Goal: Complete application form: Complete application form

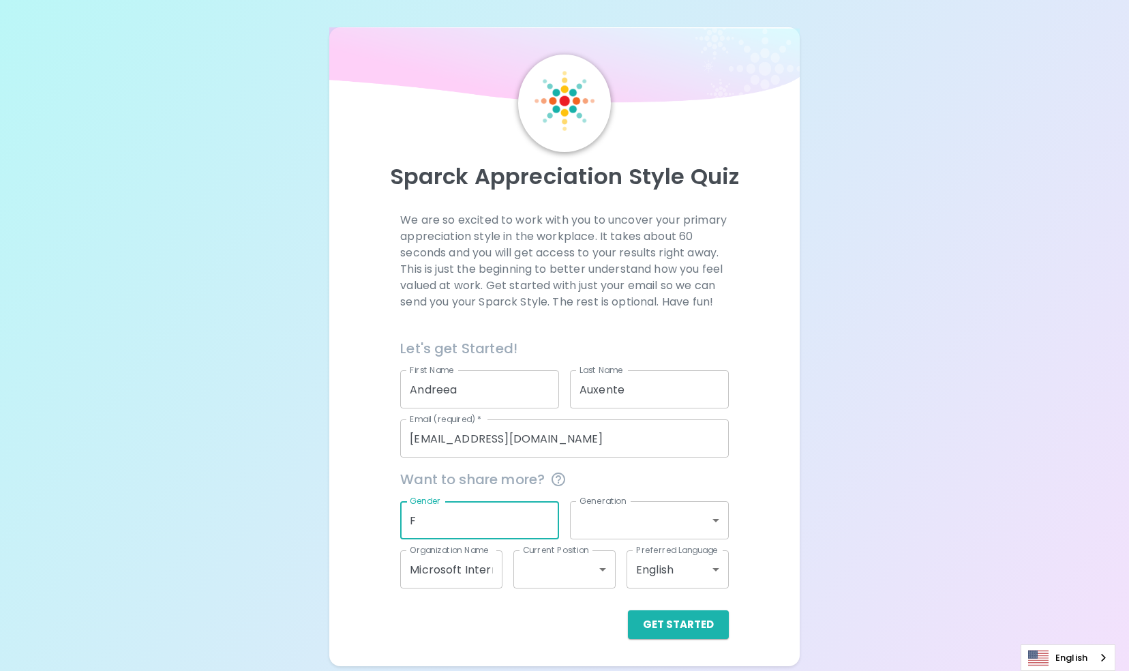
click at [422, 524] on input "F" at bounding box center [479, 520] width 159 height 38
click at [620, 524] on body "Sparck Appreciation Style Quiz We are so excited to work with you to uncover yo…" at bounding box center [564, 335] width 1129 height 671
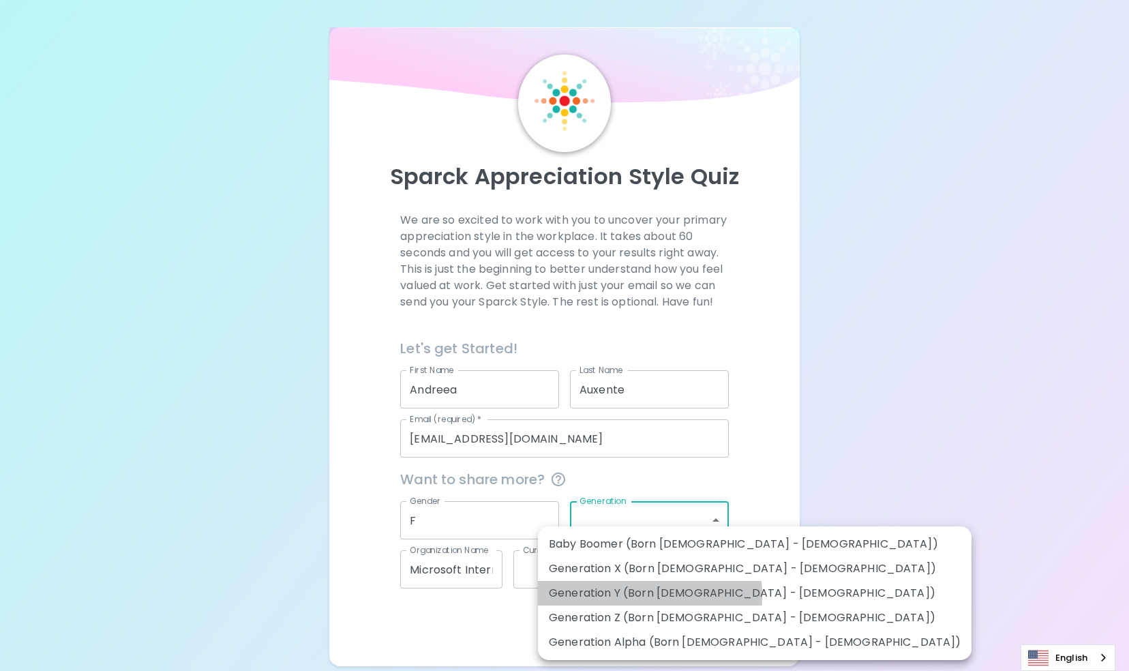
click at [610, 596] on li "Generation Y (Born [DEMOGRAPHIC_DATA] - [DEMOGRAPHIC_DATA])" at bounding box center [754, 593] width 433 height 25
type input "generation_y"
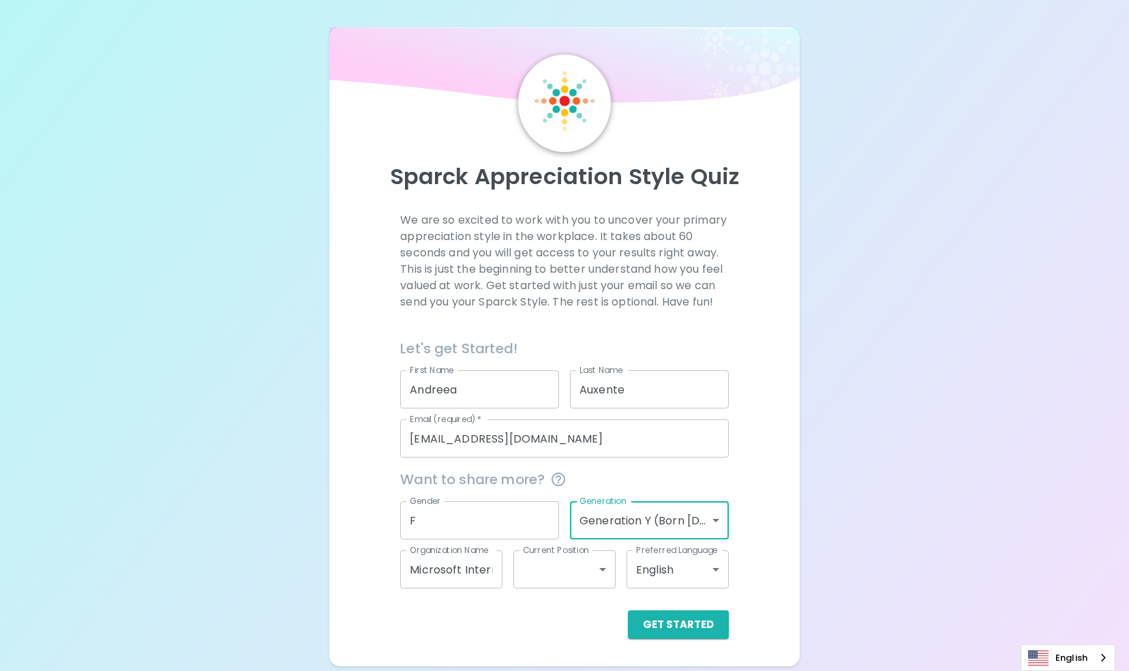
click at [479, 520] on input "F" at bounding box center [479, 520] width 159 height 38
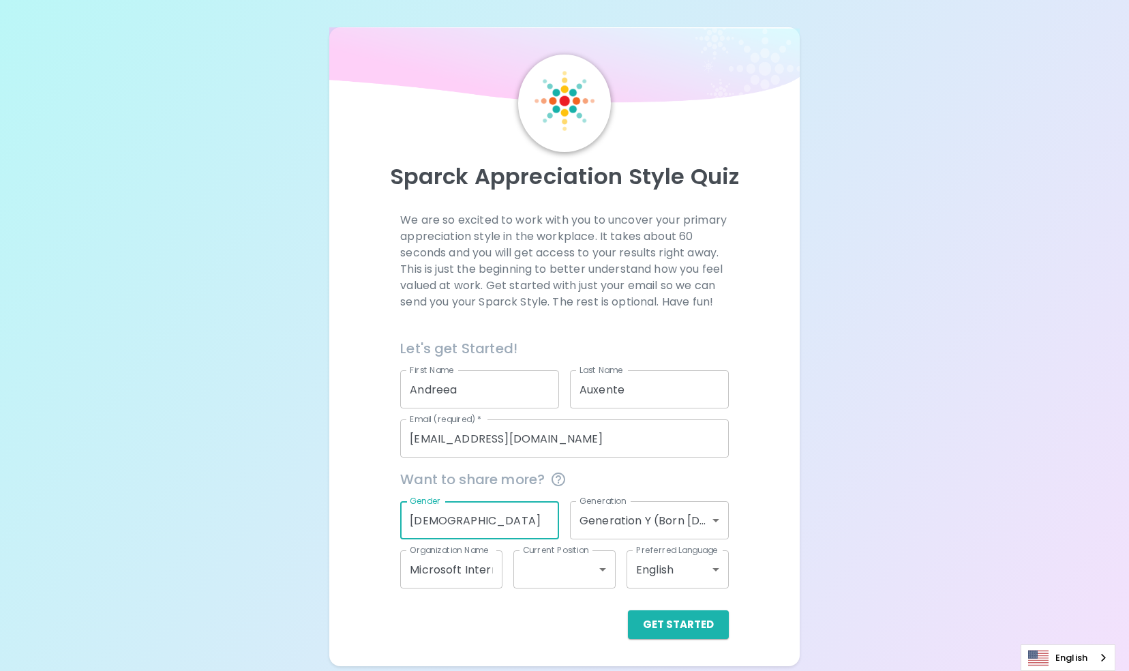
type input "[DEMOGRAPHIC_DATA]"
click at [479, 568] on input "Microsoft Internal" at bounding box center [451, 569] width 102 height 38
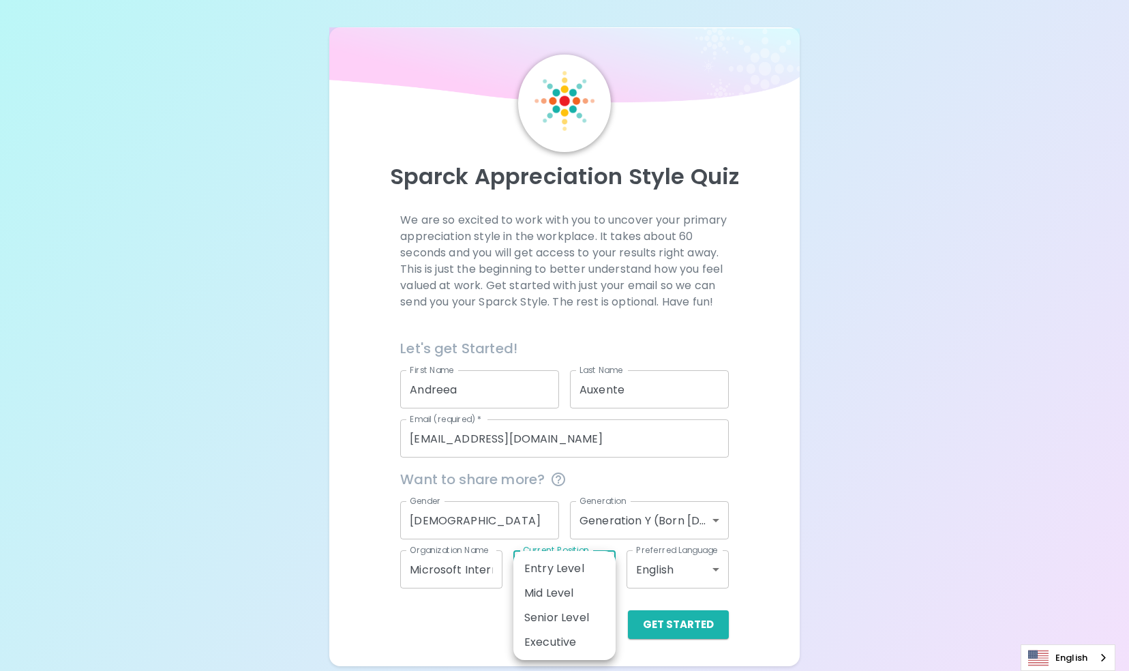
click at [557, 585] on body "Sparck Appreciation Style Quiz We are so excited to work with you to uncover yo…" at bounding box center [564, 335] width 1129 height 671
click at [483, 615] on div at bounding box center [564, 335] width 1129 height 671
click at [568, 575] on body "Sparck Appreciation Style Quiz We are so excited to work with you to uncover yo…" at bounding box center [564, 335] width 1129 height 671
click at [568, 587] on li "Mid Level" at bounding box center [564, 593] width 102 height 25
type input "mid_level"
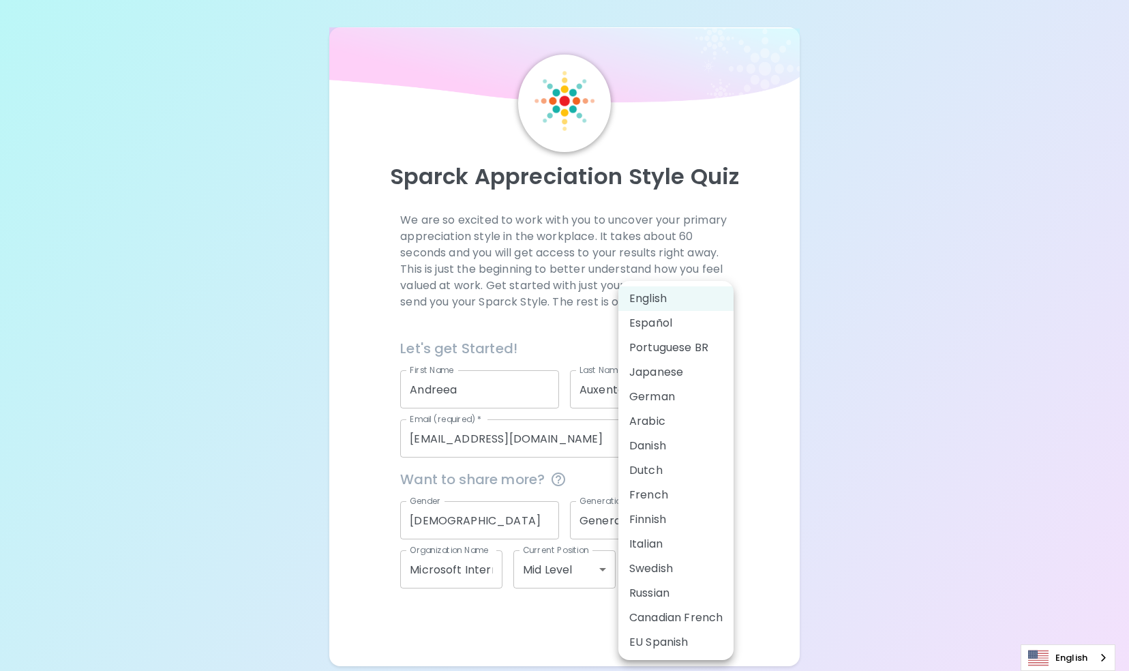
click at [685, 575] on body "Sparck Appreciation Style Quiz We are so excited to work with you to uncover yo…" at bounding box center [564, 335] width 1129 height 671
click at [560, 613] on div at bounding box center [564, 335] width 1129 height 671
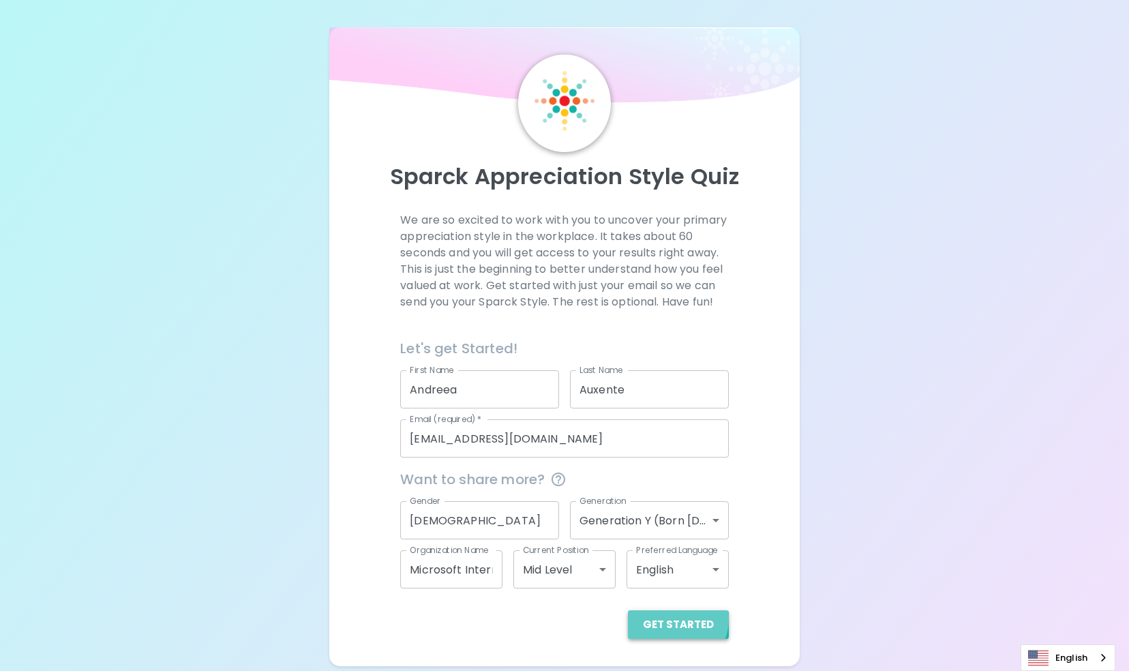
click at [673, 618] on button "Get Started" at bounding box center [678, 624] width 101 height 29
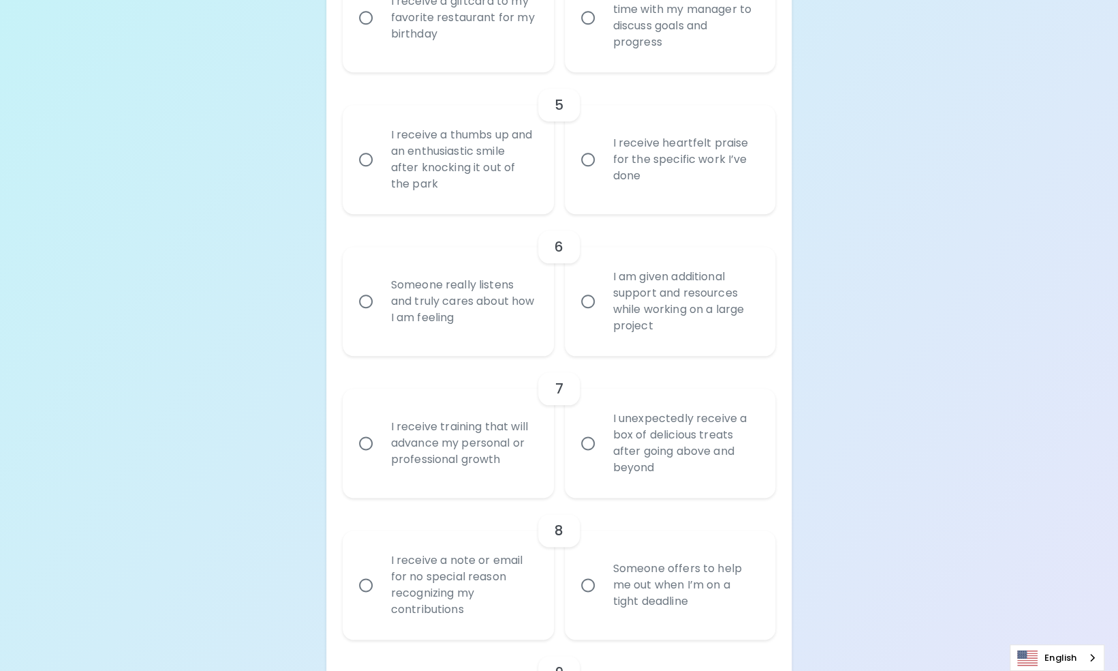
scroll to position [886, 0]
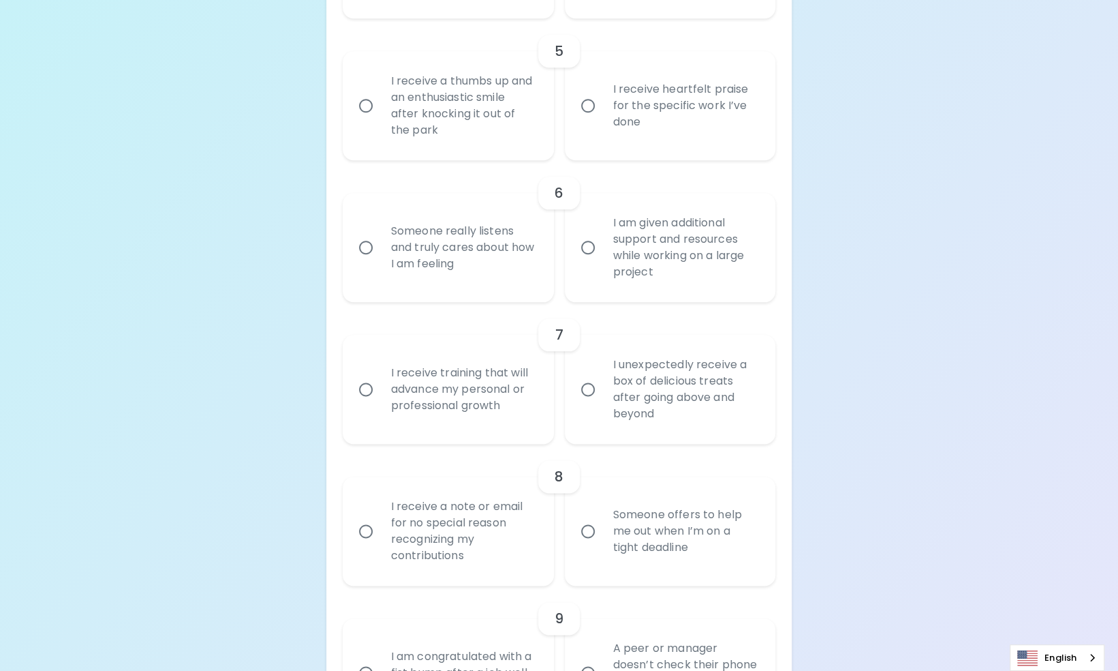
click at [489, 430] on div "I receive training that will advance my personal or professional growth" at bounding box center [463, 389] width 166 height 82
click at [380, 403] on input "I receive training that will advance my personal or professional growth" at bounding box center [366, 389] width 29 height 29
radio input "true"
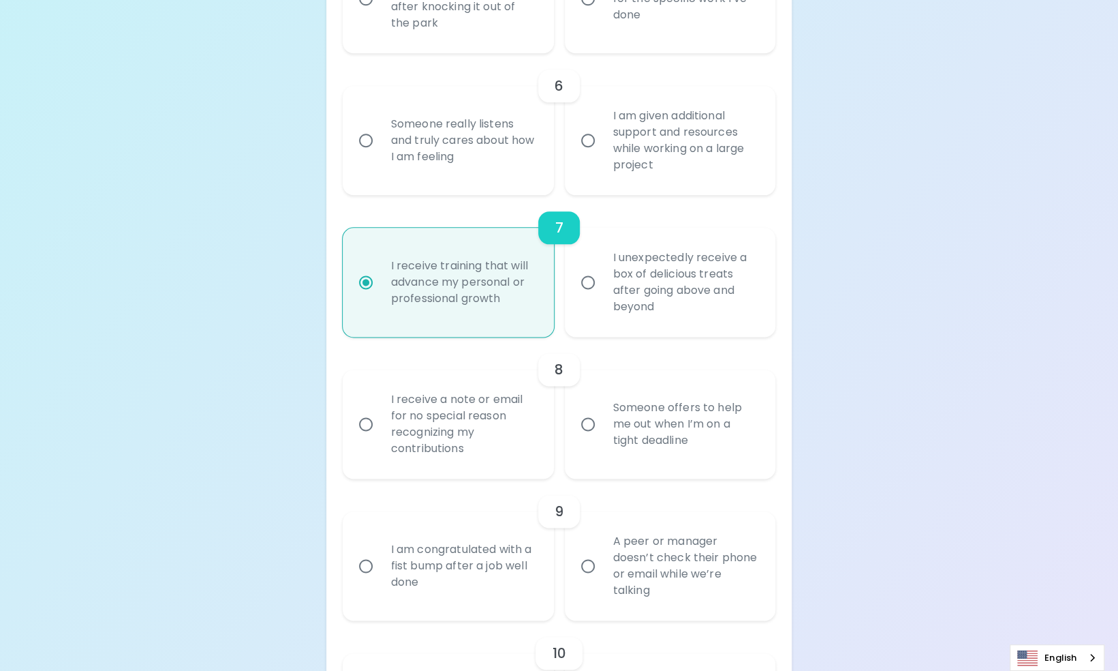
scroll to position [995, 0]
click at [485, 451] on div "I receive a note or email for no special reason recognizing my contributions" at bounding box center [463, 422] width 166 height 98
click at [380, 436] on input "I receive a note or email for no special reason recognizing my contributions" at bounding box center [366, 422] width 29 height 29
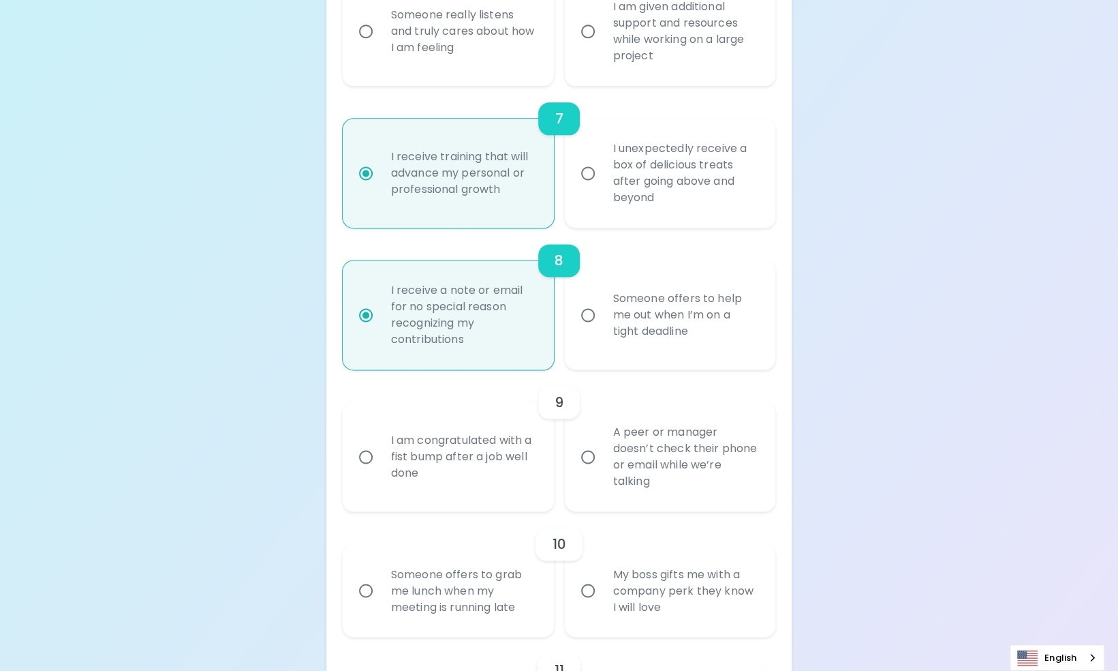
scroll to position [1104, 0]
radio input "true"
click at [634, 354] on div "Someone offers to help me out when I’m on a tight deadline" at bounding box center [685, 313] width 166 height 82
click at [602, 327] on input "Someone offers to help me out when I’m on a tight deadline" at bounding box center [588, 313] width 29 height 29
radio input "true"
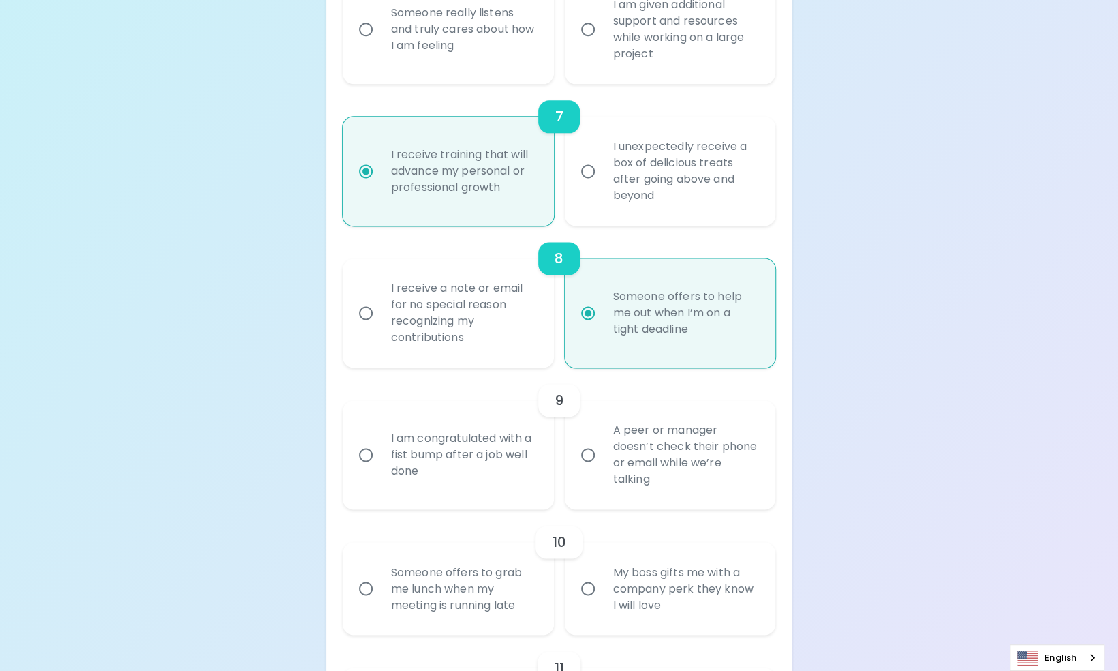
radio input "true"
click at [519, 362] on div "I receive a note or email for no special reason recognizing my contributions" at bounding box center [463, 313] width 166 height 98
click at [380, 327] on input "I receive a note or email for no special reason recognizing my contributions" at bounding box center [366, 313] width 29 height 29
radio input "true"
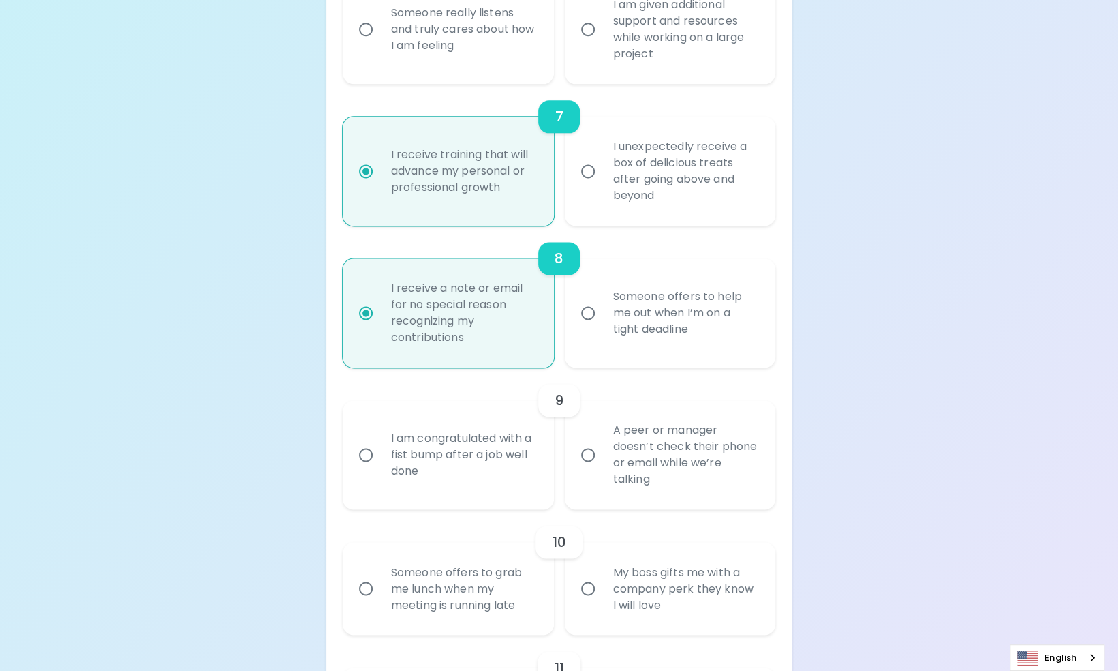
radio input "true"
click at [609, 354] on div "Someone offers to help me out when I’m on a tight deadline" at bounding box center [685, 313] width 166 height 82
click at [602, 327] on input "Someone offers to help me out when I’m on a tight deadline" at bounding box center [588, 313] width 29 height 29
radio input "true"
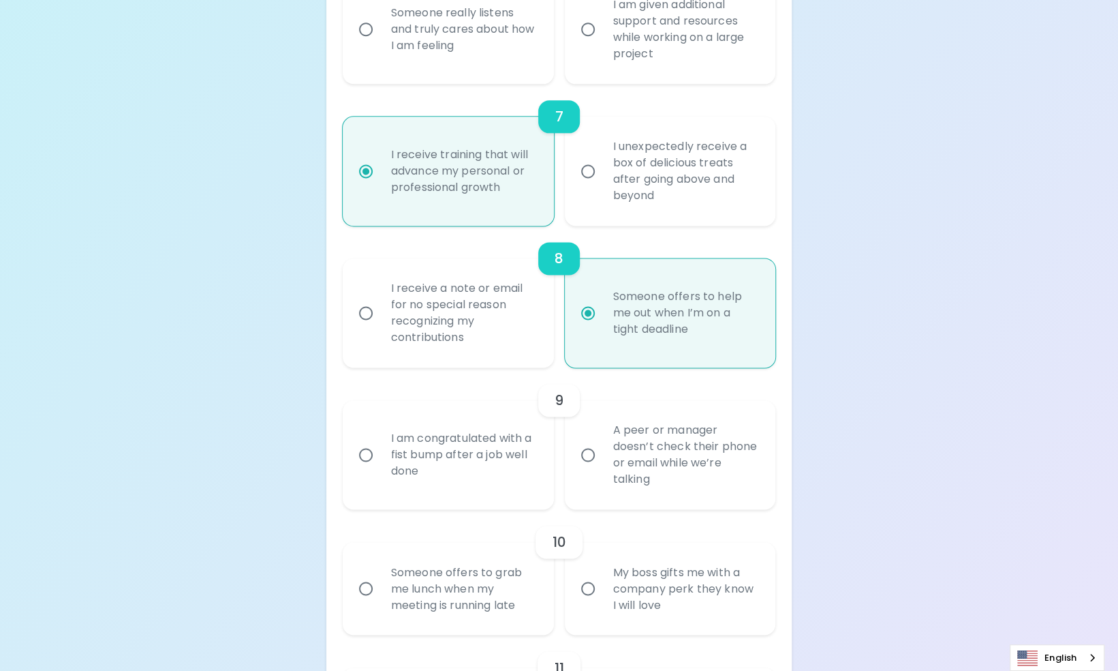
radio input "true"
click at [556, 365] on div "Someone offers to help me out when I’m on a tight deadline" at bounding box center [665, 307] width 222 height 120
click at [547, 365] on div "I receive a note or email for no special reason recognizing my contributions" at bounding box center [448, 312] width 211 height 109
click at [485, 362] on div "I receive a note or email for no special reason recognizing my contributions" at bounding box center [463, 313] width 166 height 98
click at [380, 327] on input "I receive a note or email for no special reason recognizing my contributions" at bounding box center [366, 313] width 29 height 29
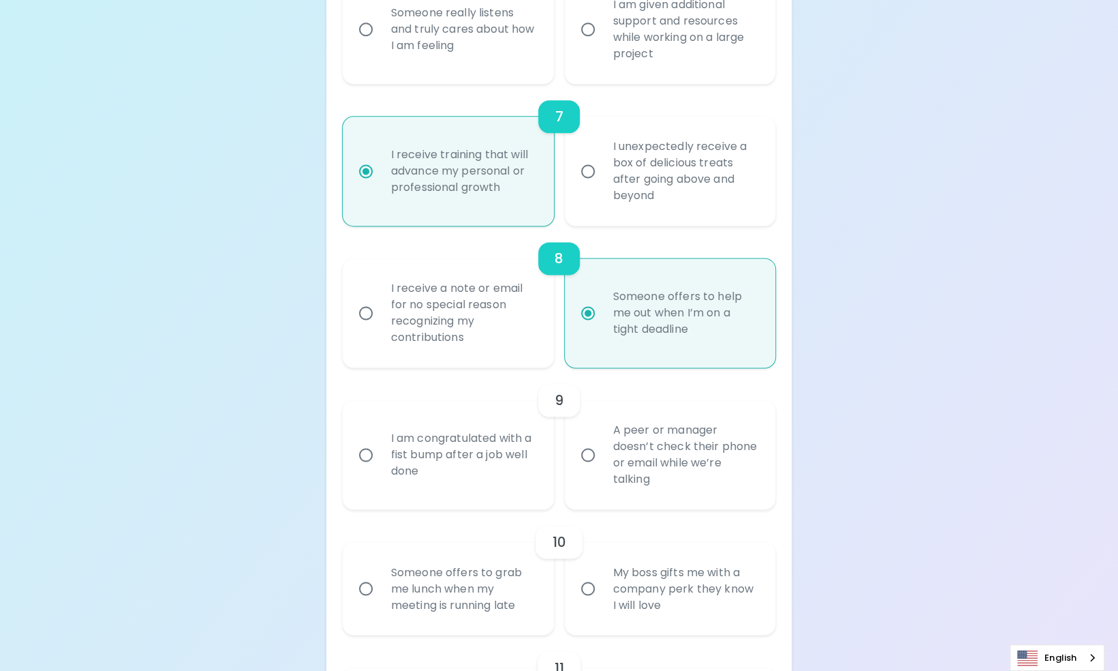
radio input "true"
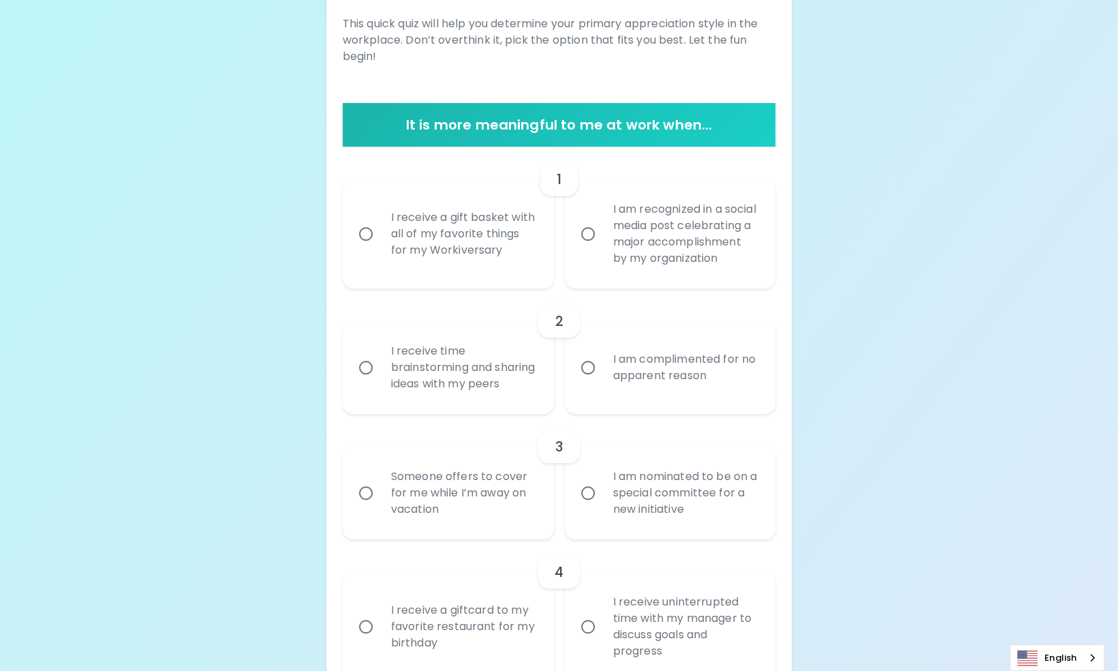
scroll to position [87, 0]
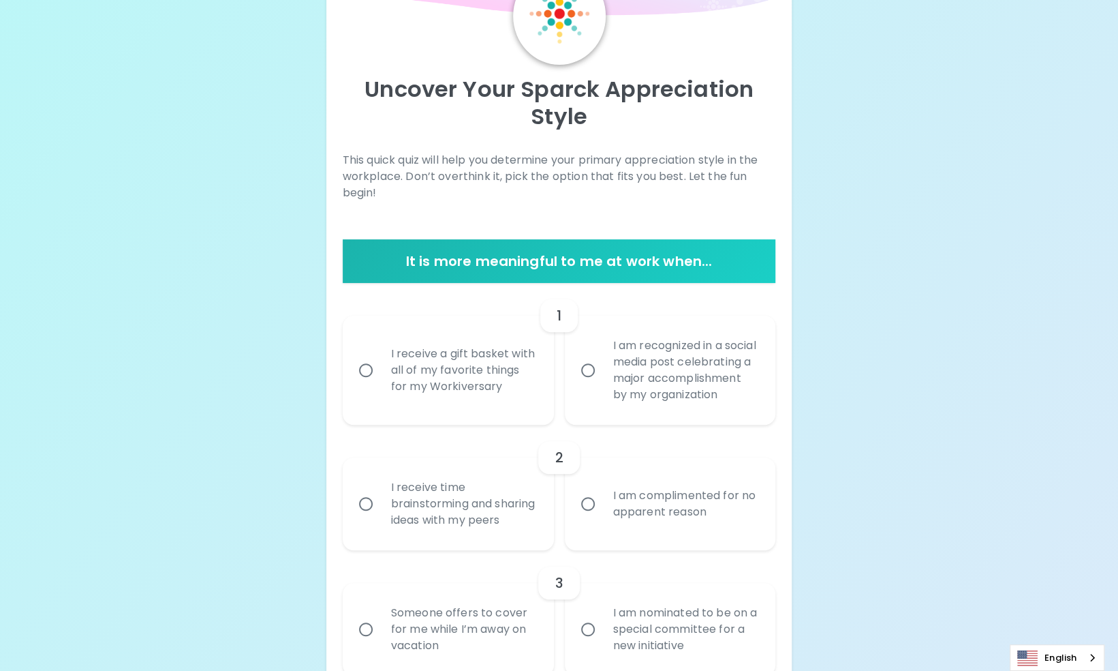
radio input "true"
click at [530, 380] on div "I receive a gift basket with all of my favorite things for my Workiversary" at bounding box center [463, 370] width 166 height 82
click at [380, 380] on input "I receive a gift basket with all of my favorite things for my Workiversary" at bounding box center [366, 370] width 29 height 29
radio input "false"
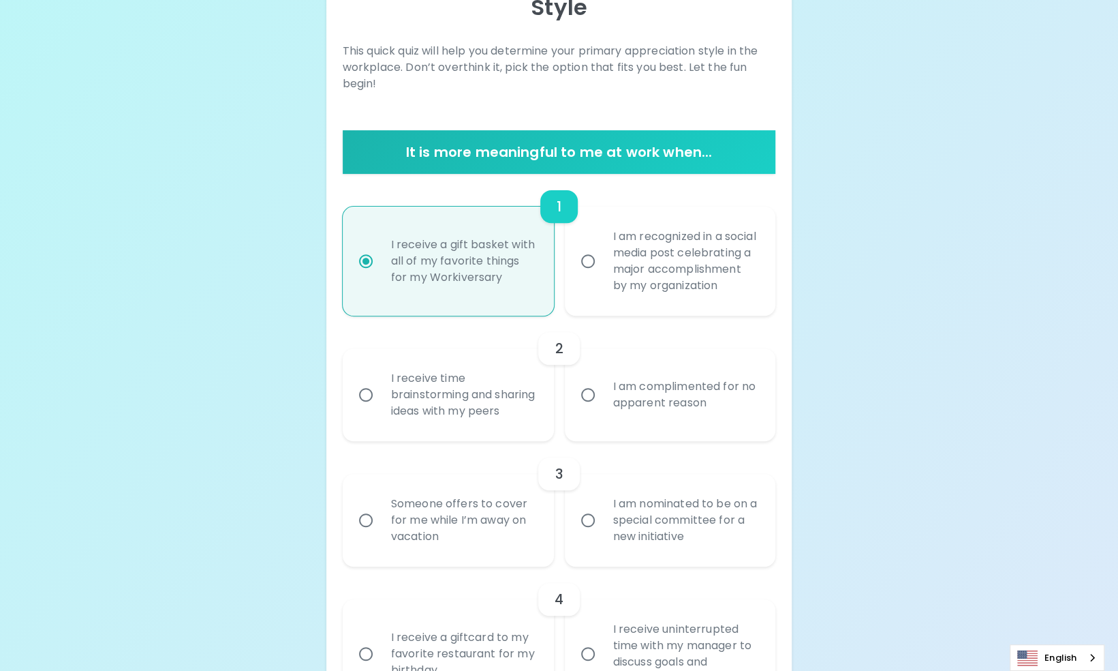
radio input "true"
click at [637, 387] on div "I am complimented for no apparent reason" at bounding box center [685, 394] width 166 height 65
click at [602, 387] on input "I am complimented for no apparent reason" at bounding box center [588, 394] width 29 height 29
radio input "false"
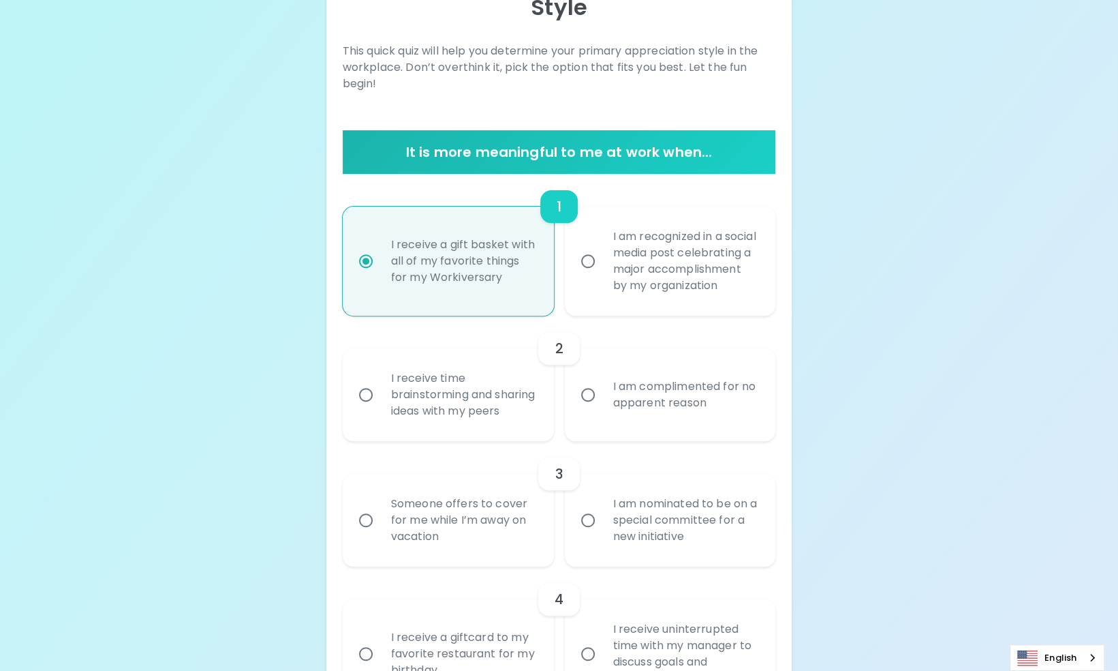
radio input "true"
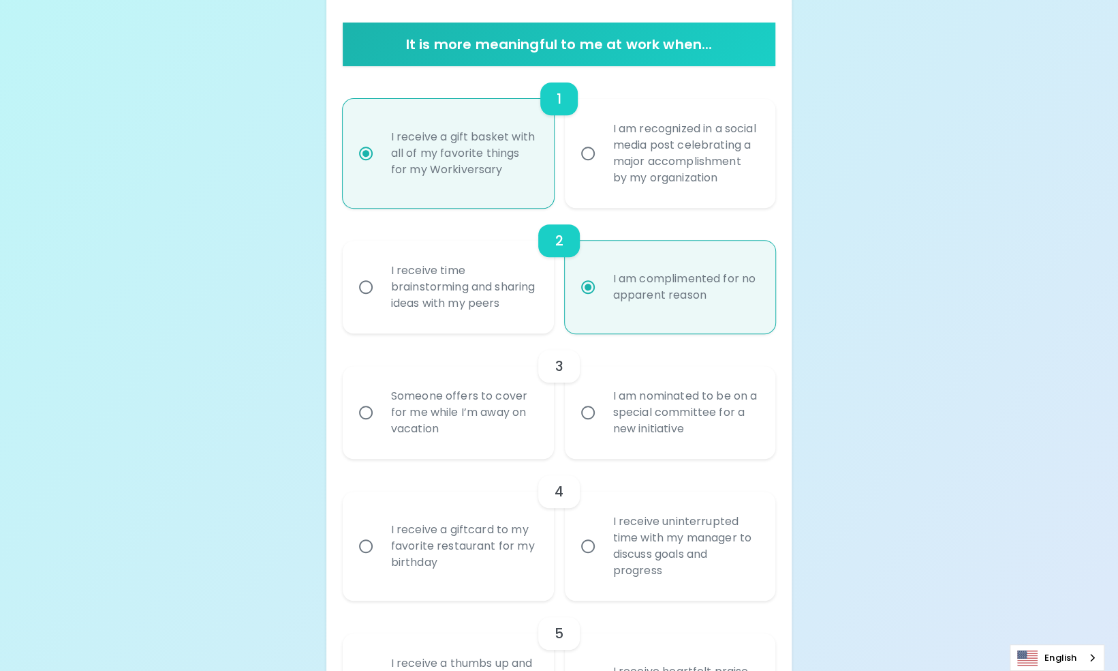
scroll to position [305, 0]
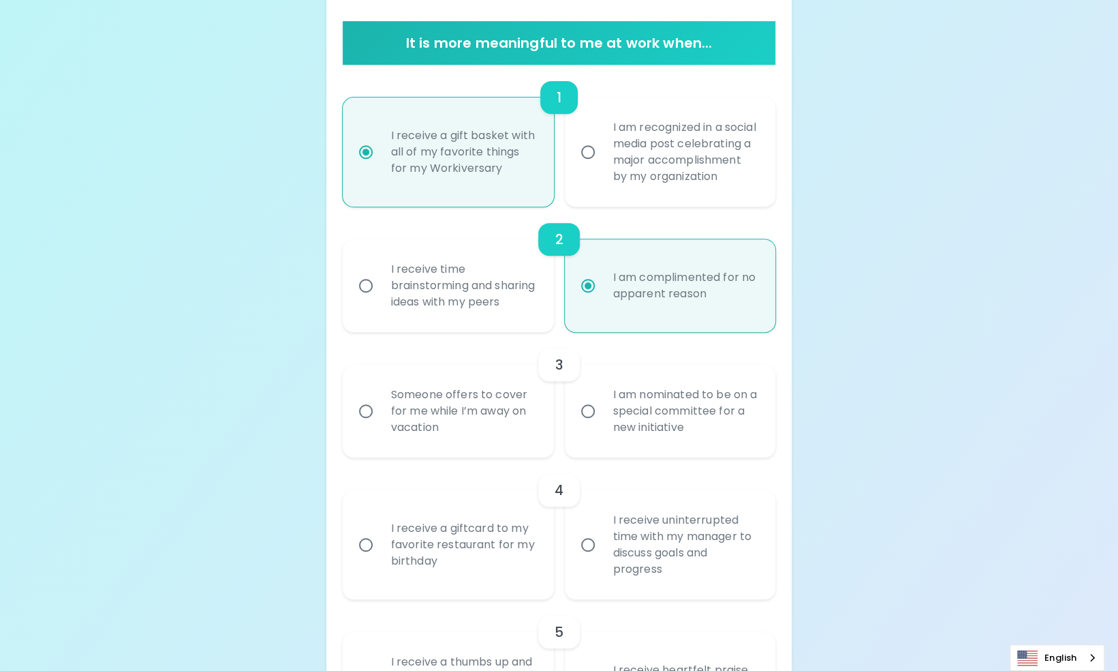
radio input "true"
click at [448, 413] on div "Someone offers to cover for me while I’m away on vacation" at bounding box center [463, 411] width 166 height 82
click at [380, 413] on input "Someone offers to cover for me while I’m away on vacation" at bounding box center [366, 411] width 29 height 29
radio input "false"
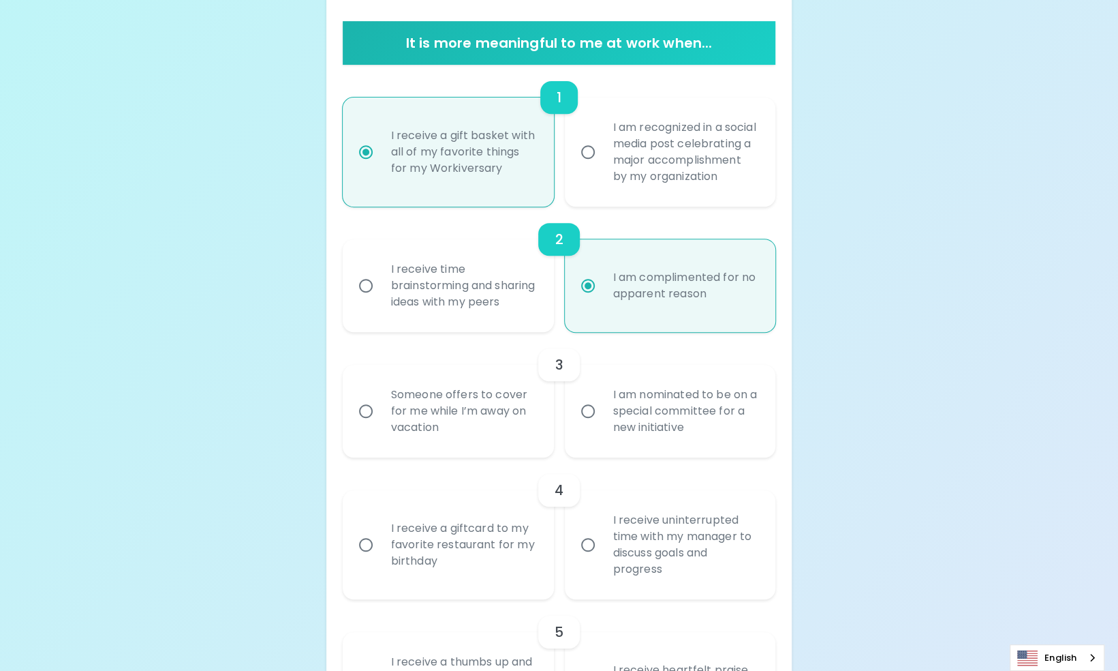
radio input "false"
radio input "true"
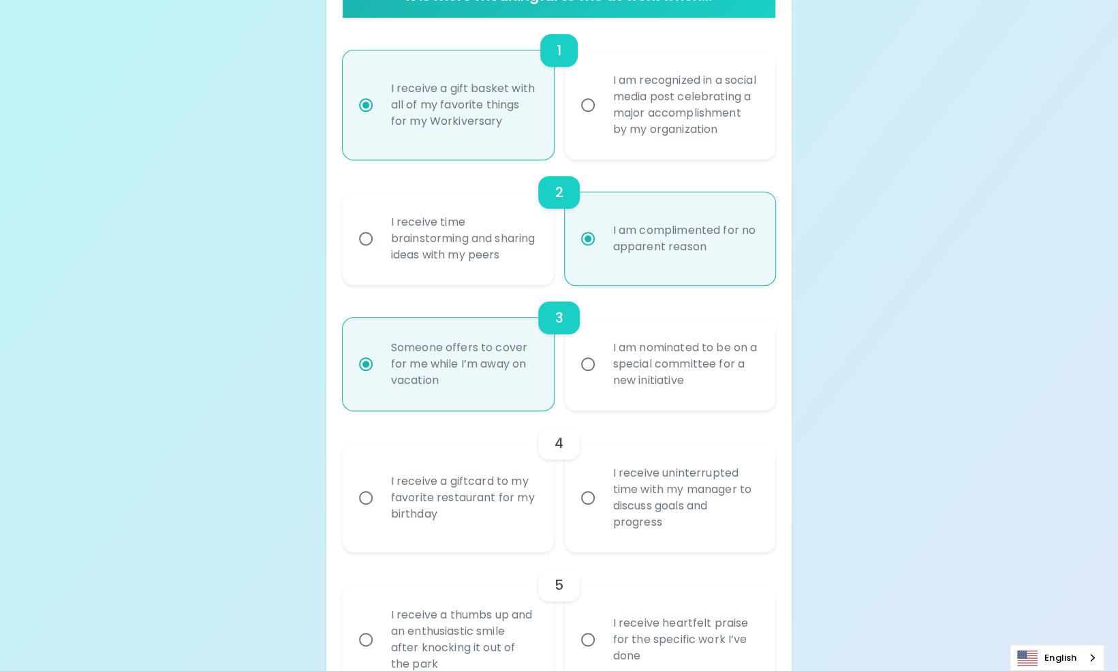
scroll to position [210, 0]
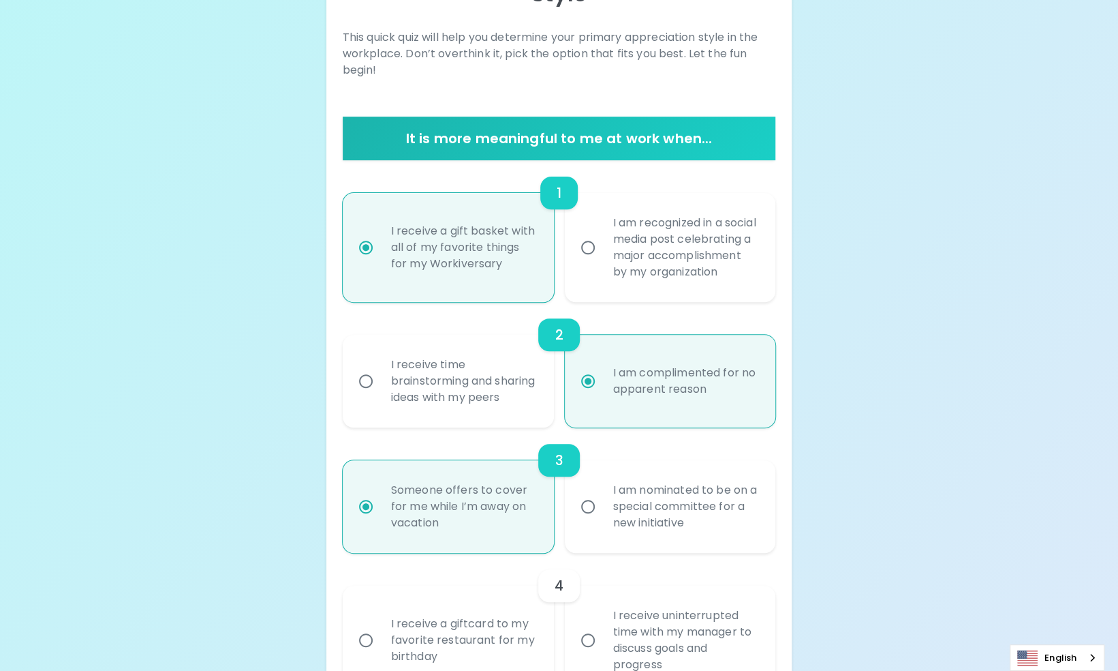
radio input "true"
click at [630, 395] on div "I am complimented for no apparent reason" at bounding box center [685, 380] width 166 height 65
click at [602, 395] on input "I am complimented for no apparent reason" at bounding box center [588, 381] width 29 height 29
radio input "true"
click at [501, 267] on div "I receive a gift basket with all of my favorite things for my Workiversary" at bounding box center [463, 247] width 166 height 82
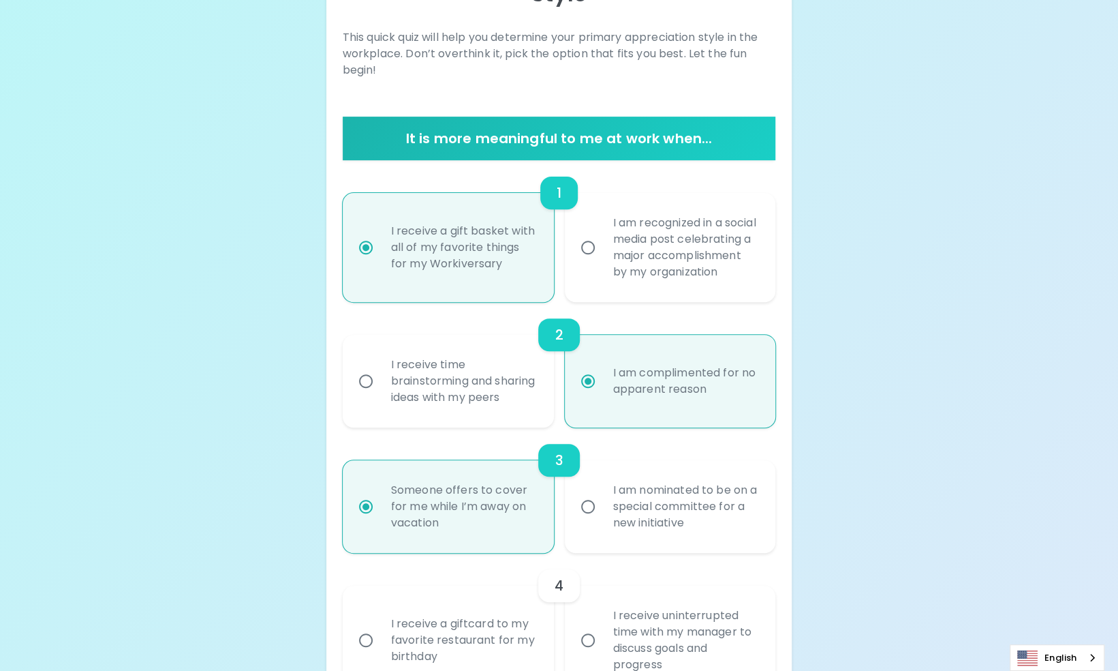
click at [380, 262] on input "I receive a gift basket with all of my favorite things for my Workiversary" at bounding box center [366, 247] width 29 height 29
radio input "true"
click at [469, 547] on div "Someone offers to cover for me while I’m away on vacation" at bounding box center [463, 506] width 166 height 82
click at [380, 521] on input "Someone offers to cover for me while I’m away on vacation" at bounding box center [366, 506] width 29 height 29
radio input "true"
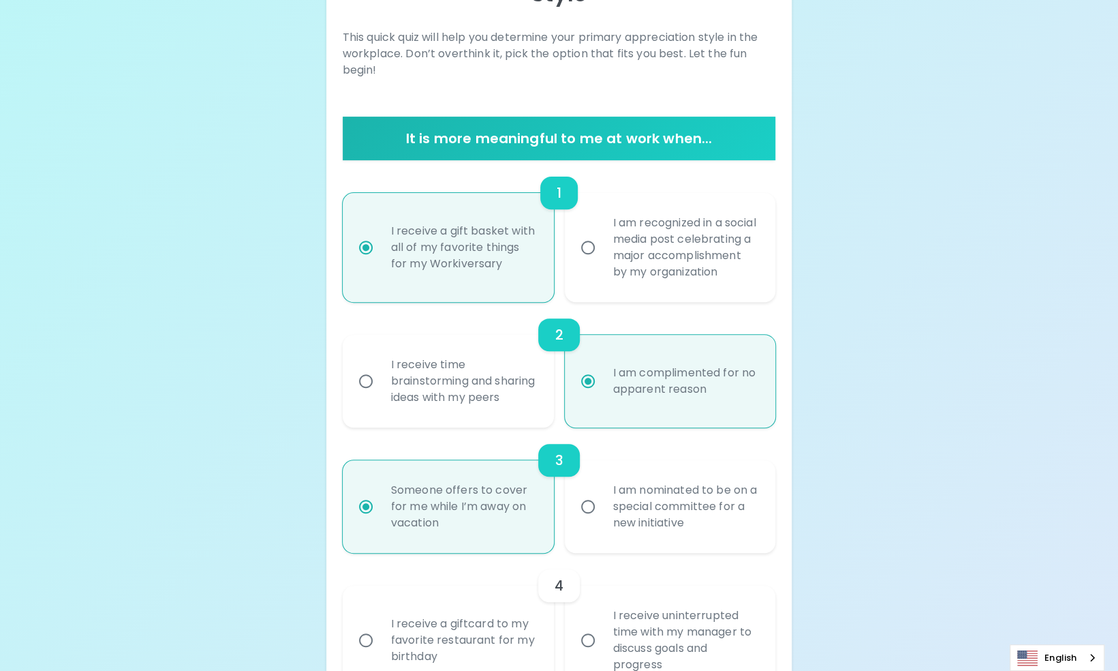
click at [607, 414] on div "I am complimented for no apparent reason" at bounding box center [685, 380] width 166 height 65
click at [602, 395] on input "I am complimented for no apparent reason" at bounding box center [588, 381] width 29 height 29
radio input "true"
click at [447, 283] on div "I receive a gift basket with all of my favorite things for my Workiversary" at bounding box center [463, 247] width 166 height 82
click at [380, 262] on input "I receive a gift basket with all of my favorite things for my Workiversary" at bounding box center [366, 247] width 29 height 29
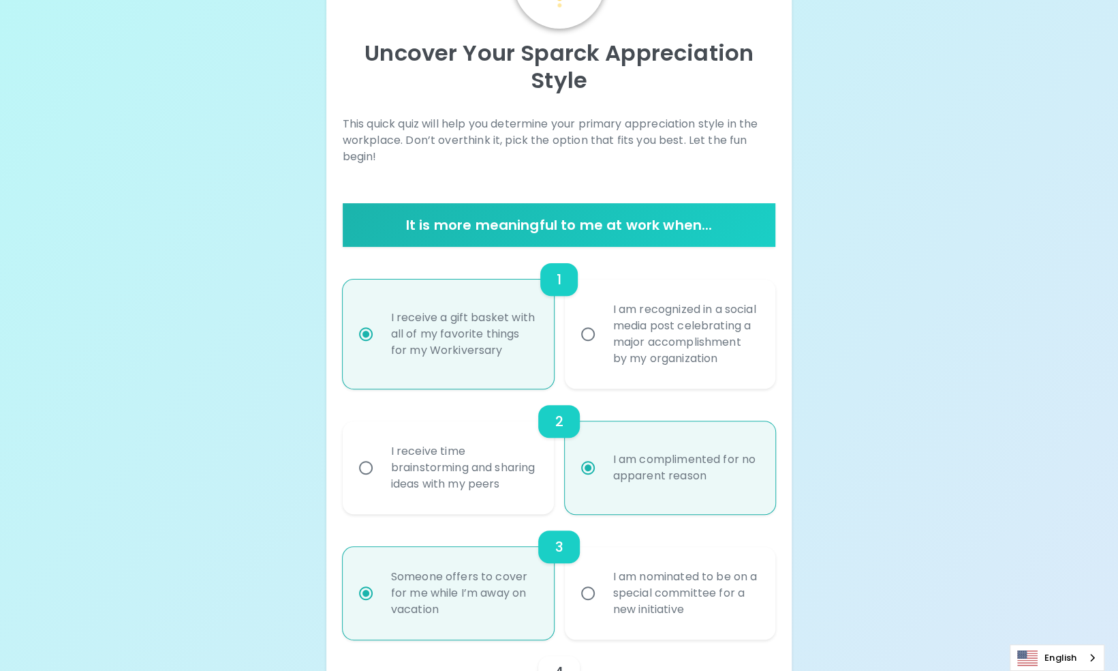
scroll to position [142, 0]
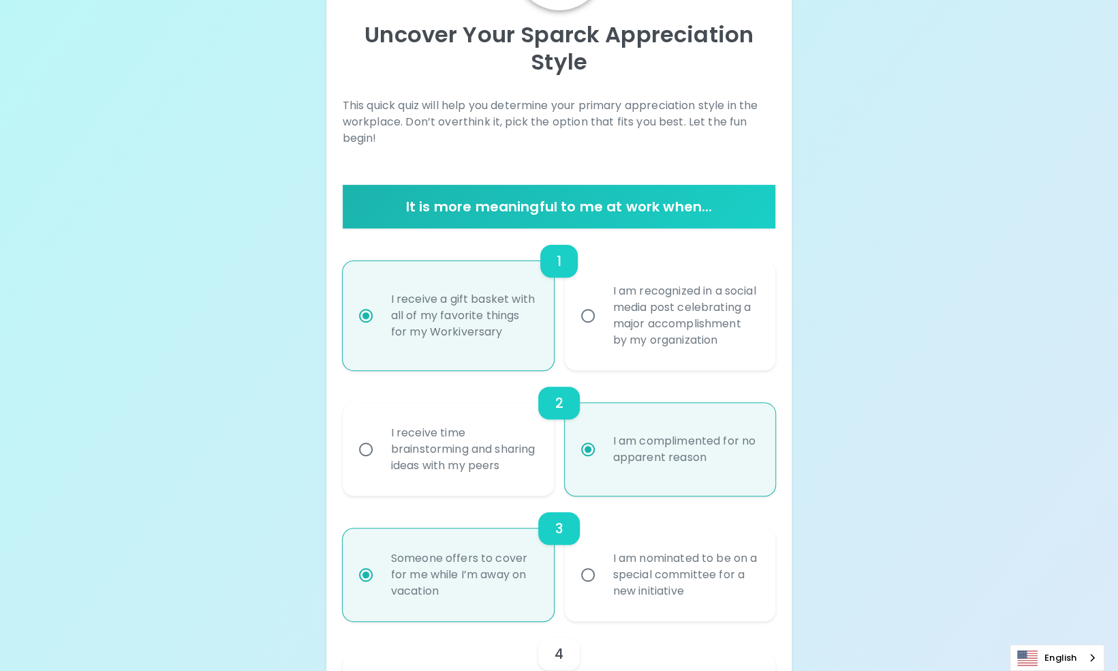
click at [617, 338] on div "I am recognized in a social media post celebrating a major accomplishment by my…" at bounding box center [685, 315] width 166 height 98
click at [602, 330] on input "I am recognized in a social media post celebrating a major accomplishment by my…" at bounding box center [588, 315] width 29 height 29
radio input "false"
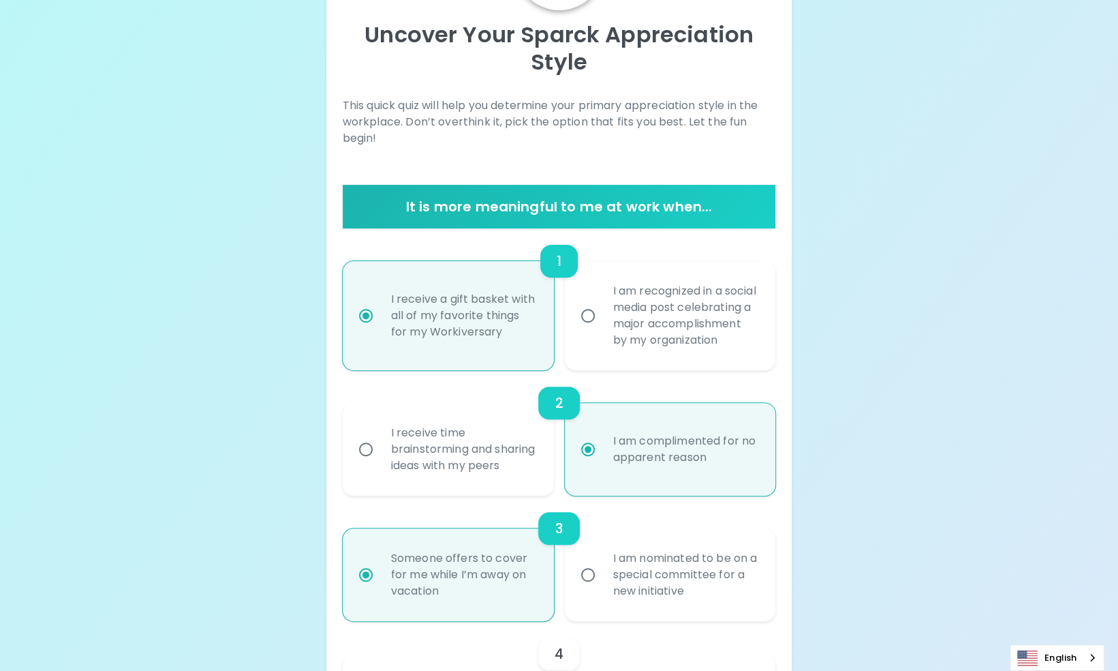
radio input "false"
radio input "true"
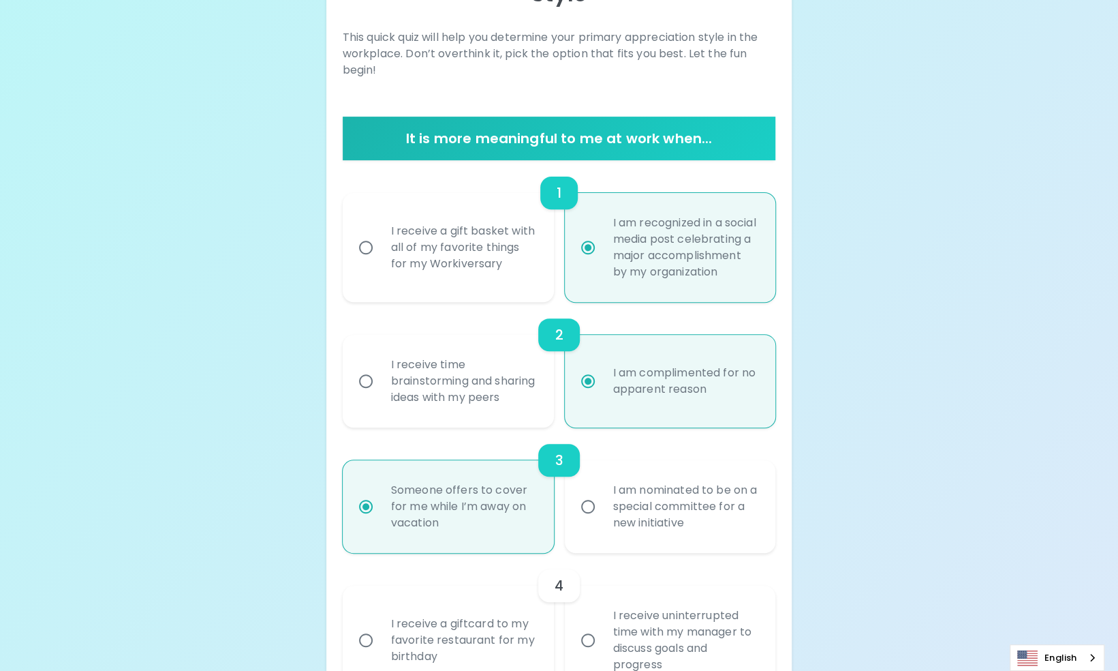
scroll to position [278, 0]
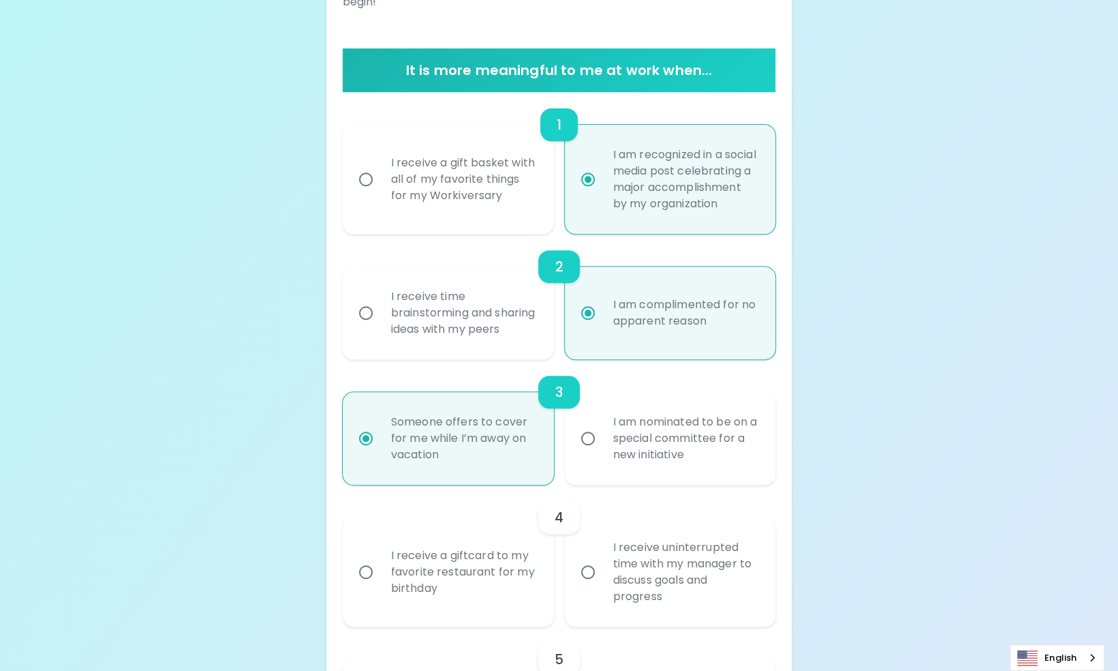
radio input "true"
click at [507, 337] on div "I receive time brainstorming and sharing ideas with my peers" at bounding box center [463, 313] width 166 height 82
click at [380, 327] on input "I receive time brainstorming and sharing ideas with my peers" at bounding box center [366, 313] width 29 height 29
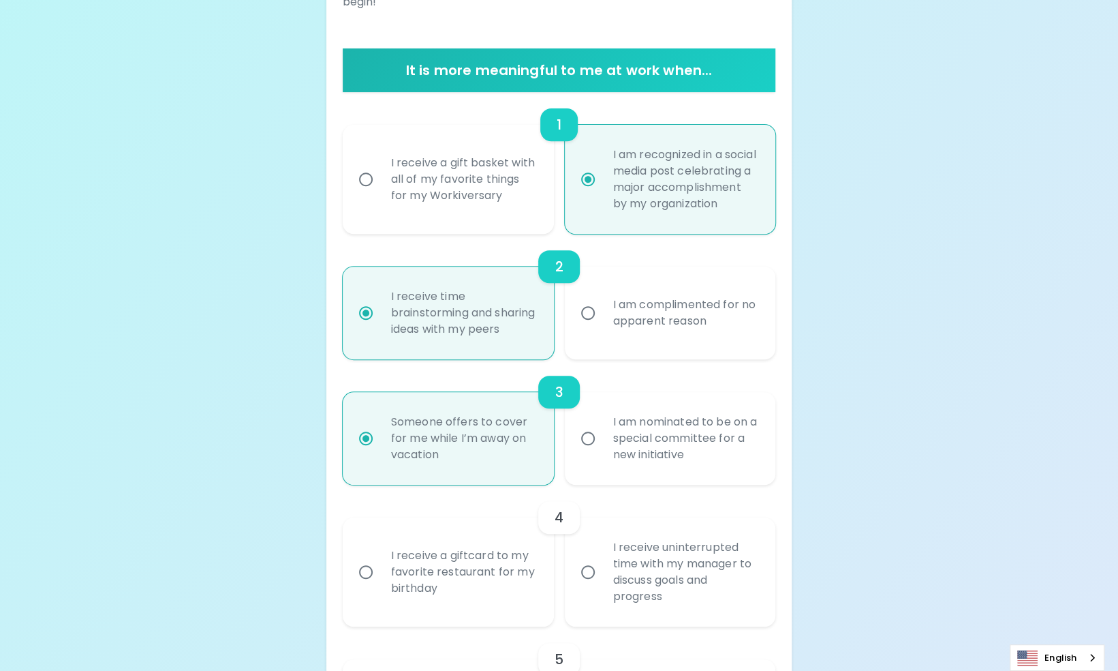
radio input "false"
radio input "true"
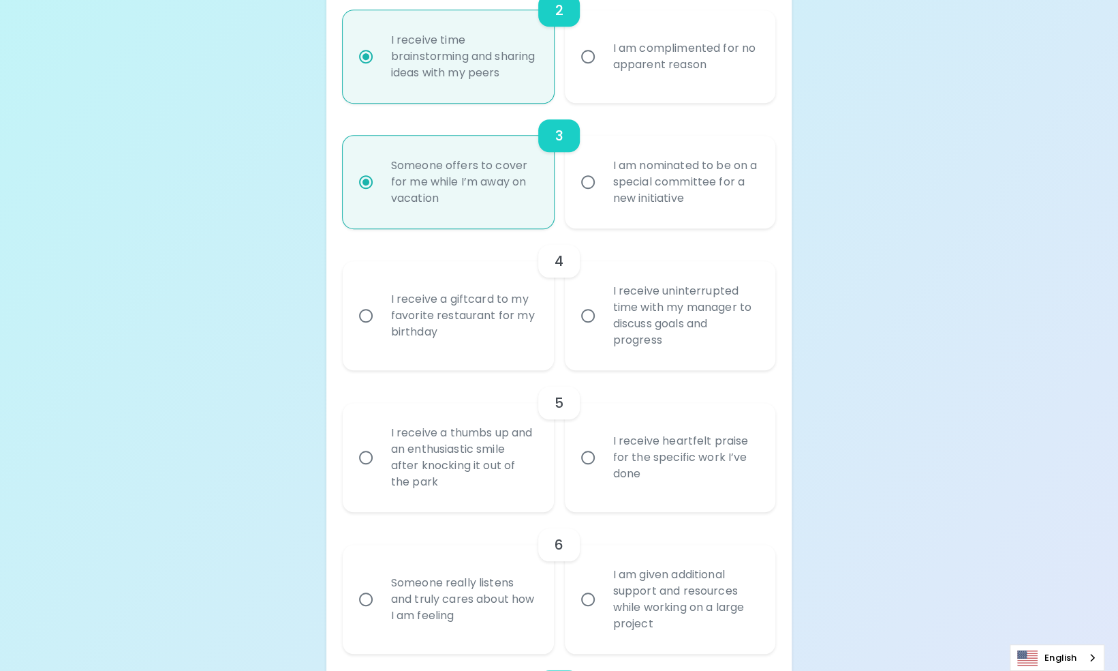
scroll to position [551, 0]
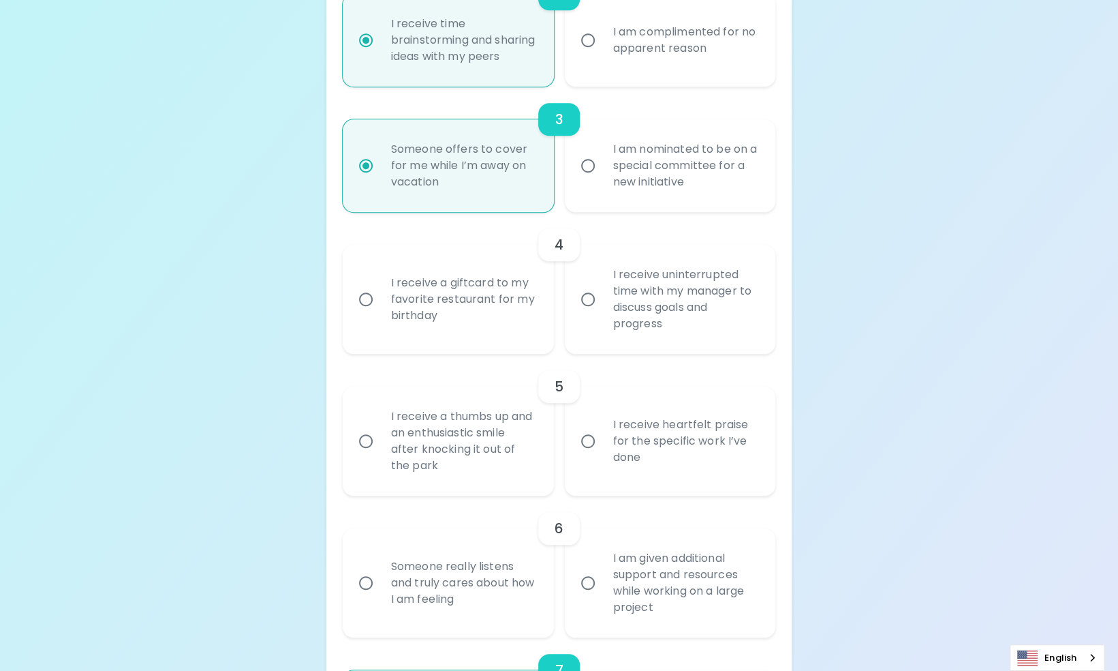
click at [606, 329] on div "I receive uninterrupted time with my manager to discuss goals and progress" at bounding box center [685, 299] width 166 height 98
click at [602, 313] on input "I receive uninterrupted time with my manager to discuss goals and progress" at bounding box center [588, 299] width 29 height 29
radio input "false"
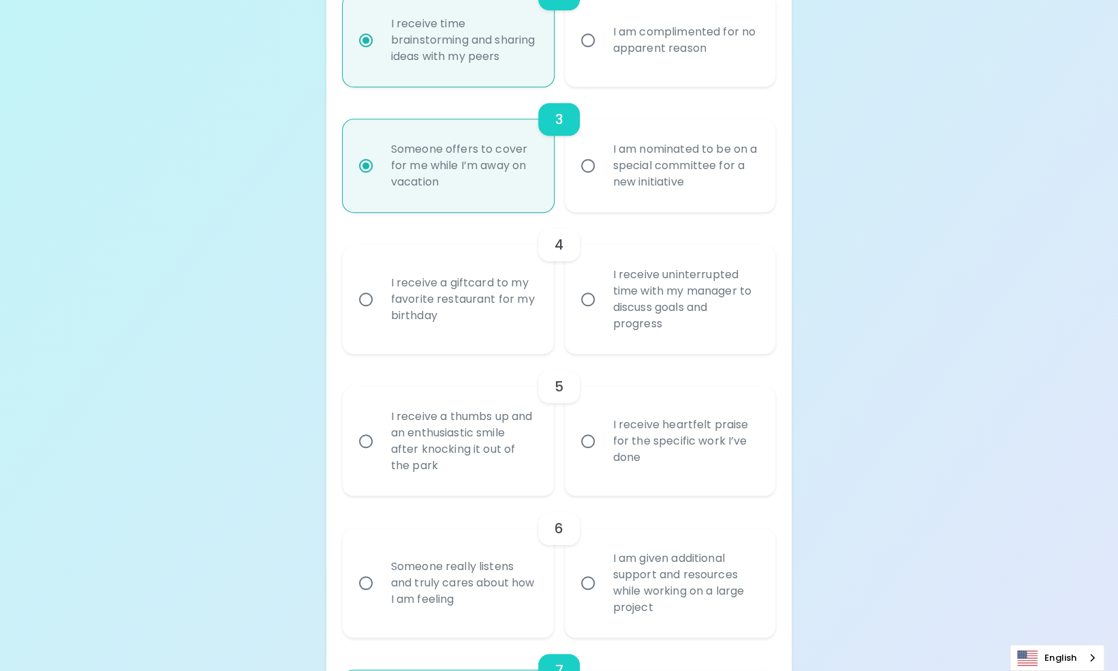
radio input "false"
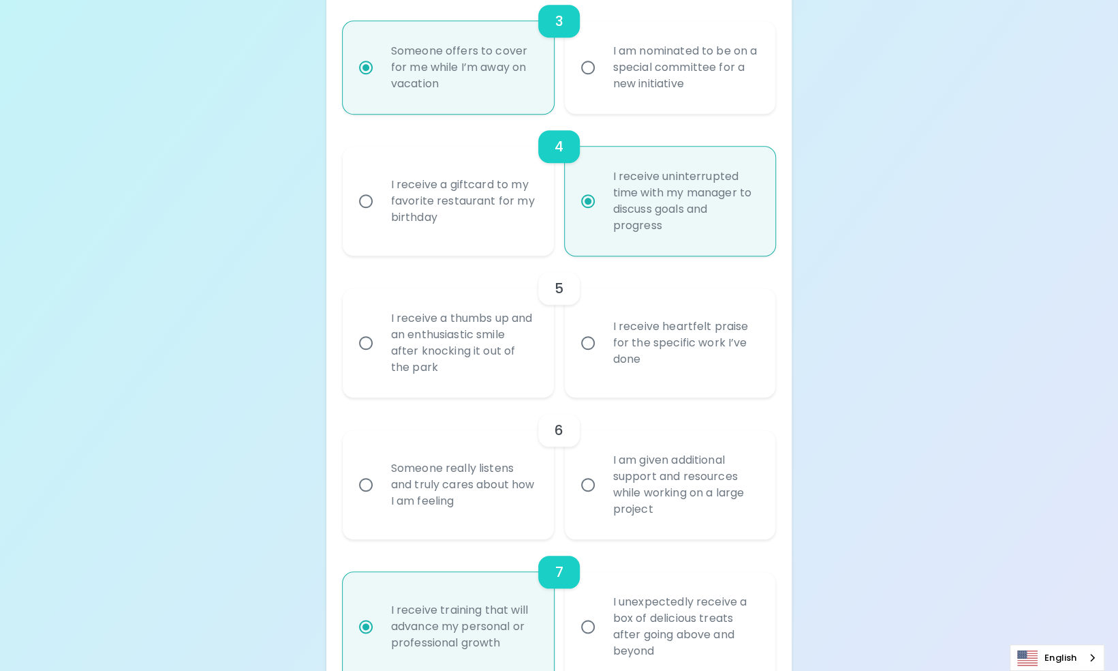
scroll to position [660, 0]
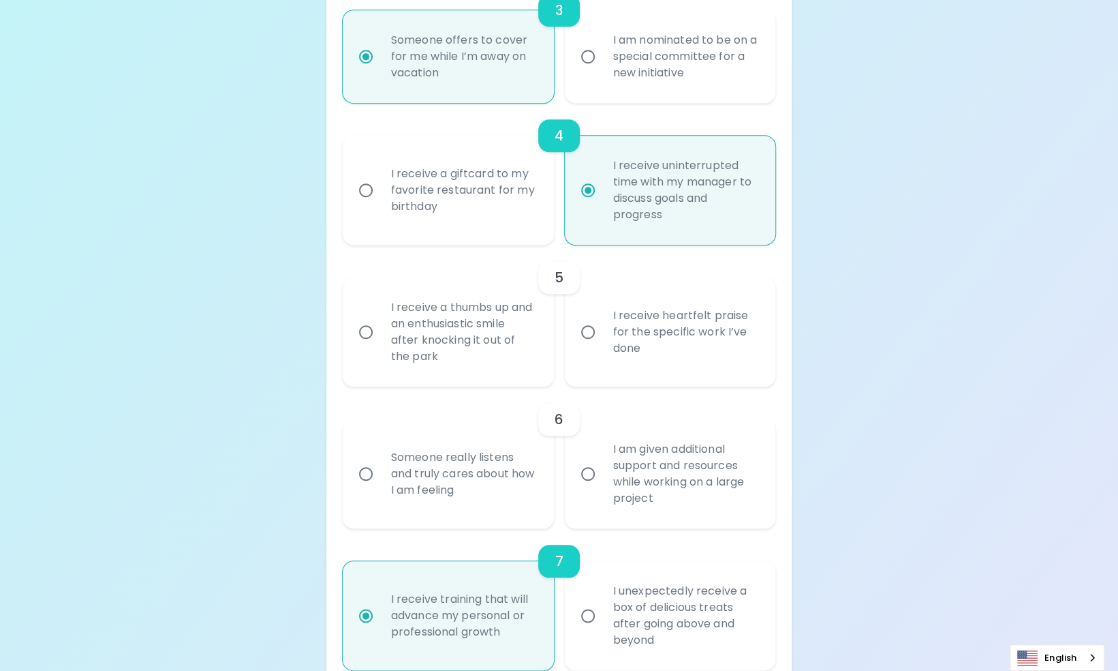
radio input "true"
click at [457, 366] on div "I receive a thumbs up and an enthusiastic smile after knocking it out of the pa…" at bounding box center [463, 332] width 166 height 98
click at [380, 346] on input "I receive a thumbs up and an enthusiastic smile after knocking it out of the pa…" at bounding box center [366, 332] width 29 height 29
radio input "false"
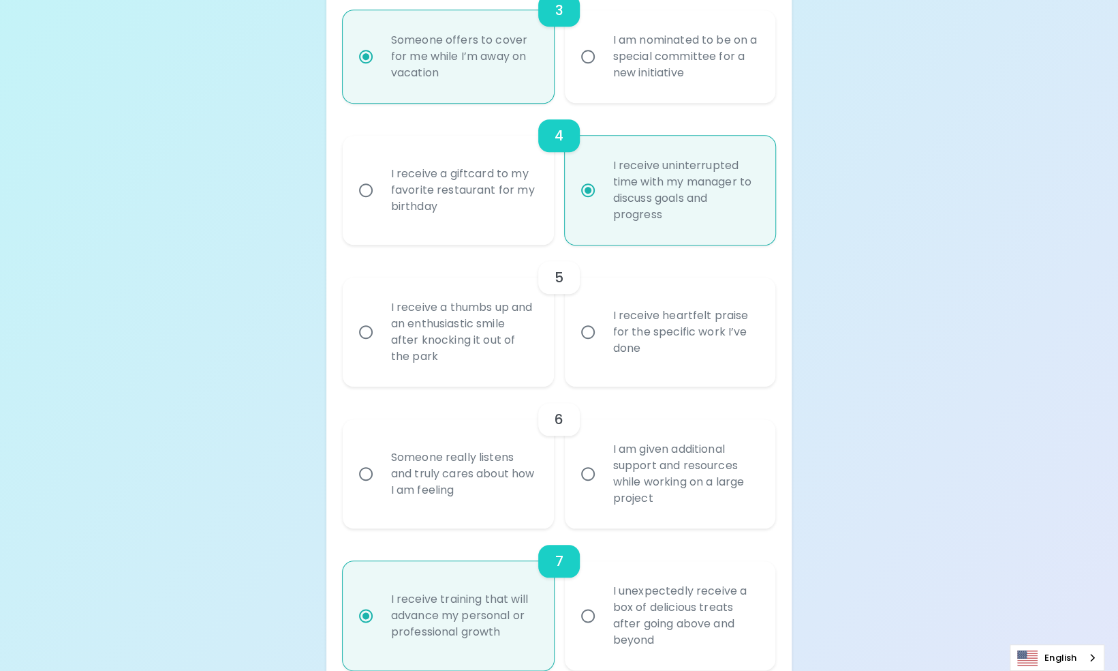
radio input "false"
radio input "true"
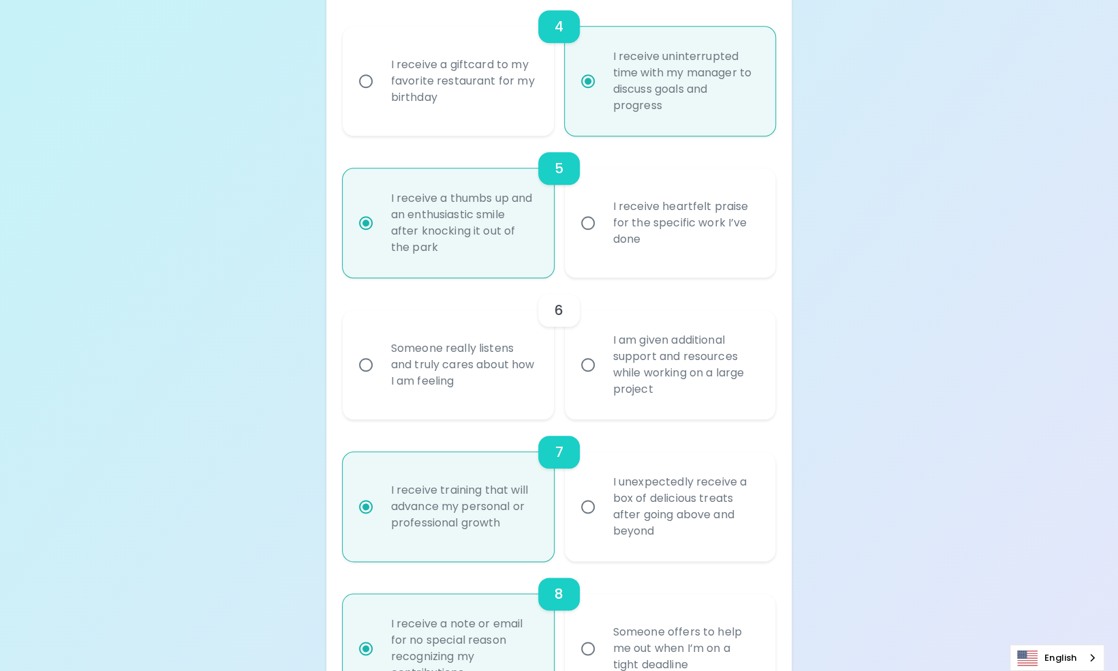
scroll to position [837, 0]
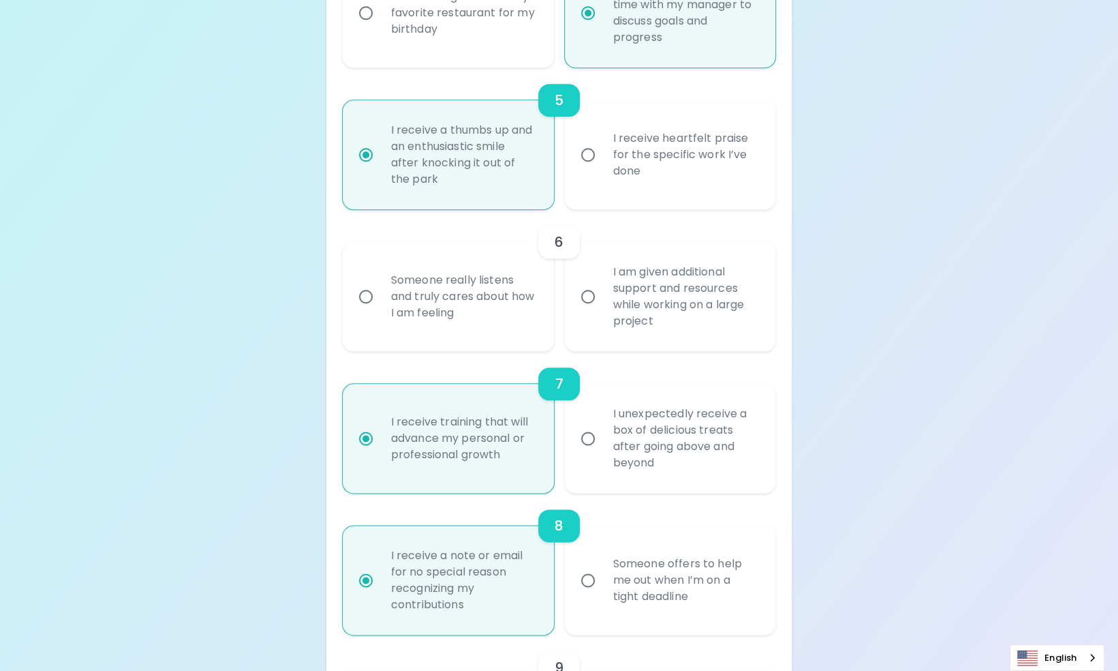
radio input "true"
click at [458, 337] on div "Someone really listens and truly cares about how I am feeling" at bounding box center [463, 297] width 166 height 82
click at [380, 311] on input "Someone really listens and truly cares about how I am feeling" at bounding box center [366, 296] width 29 height 29
radio input "false"
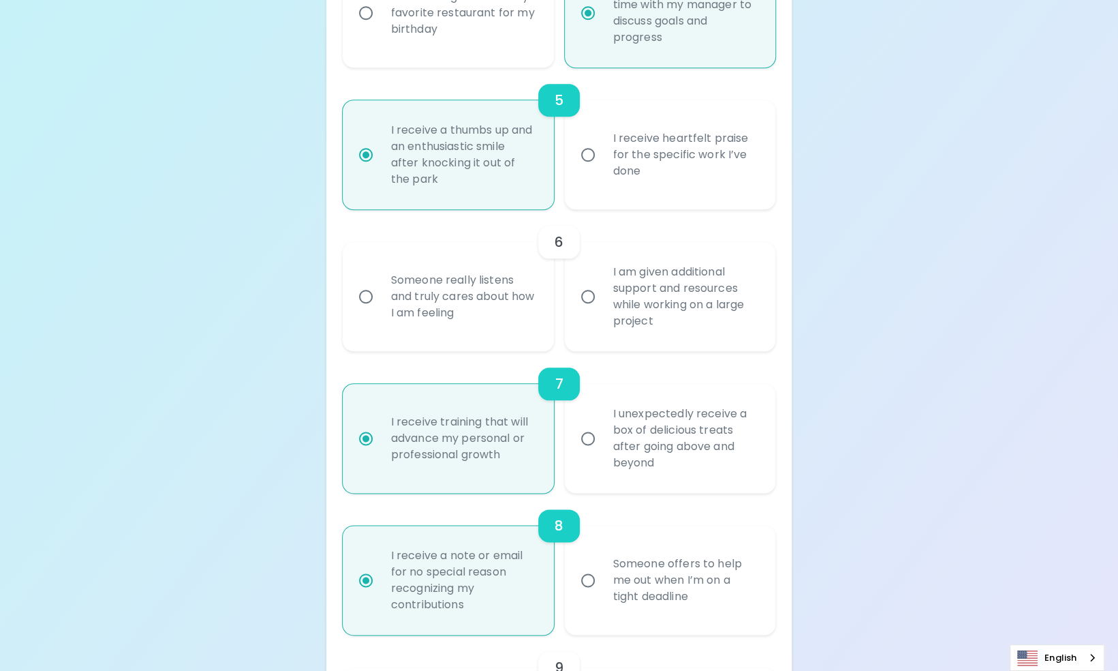
radio input "false"
radio input "true"
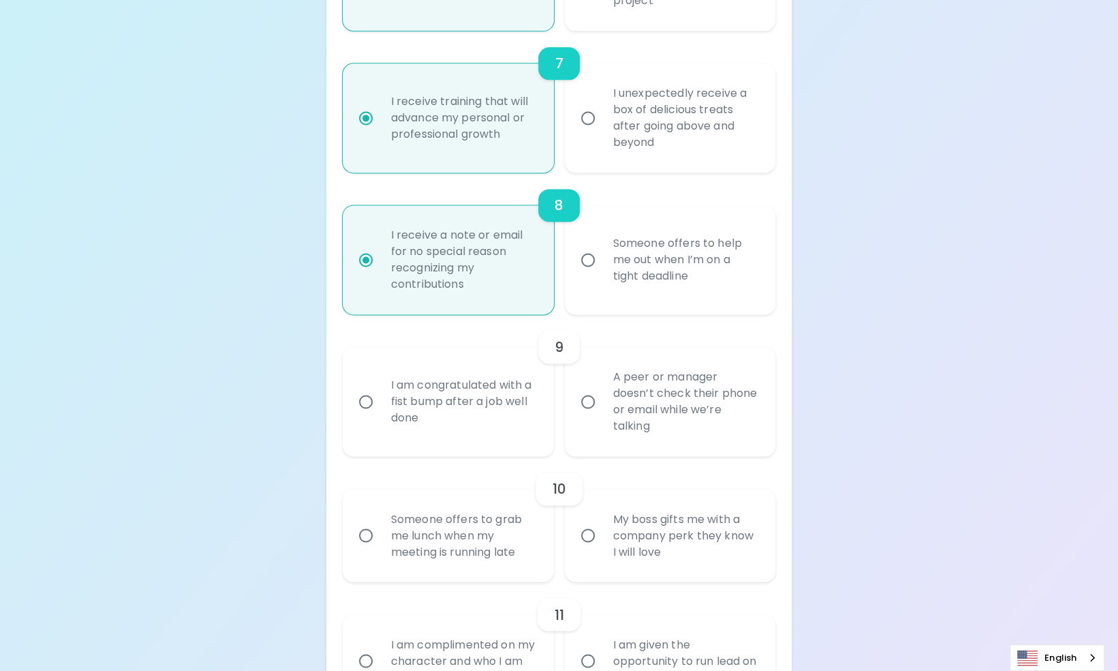
scroll to position [1219, 0]
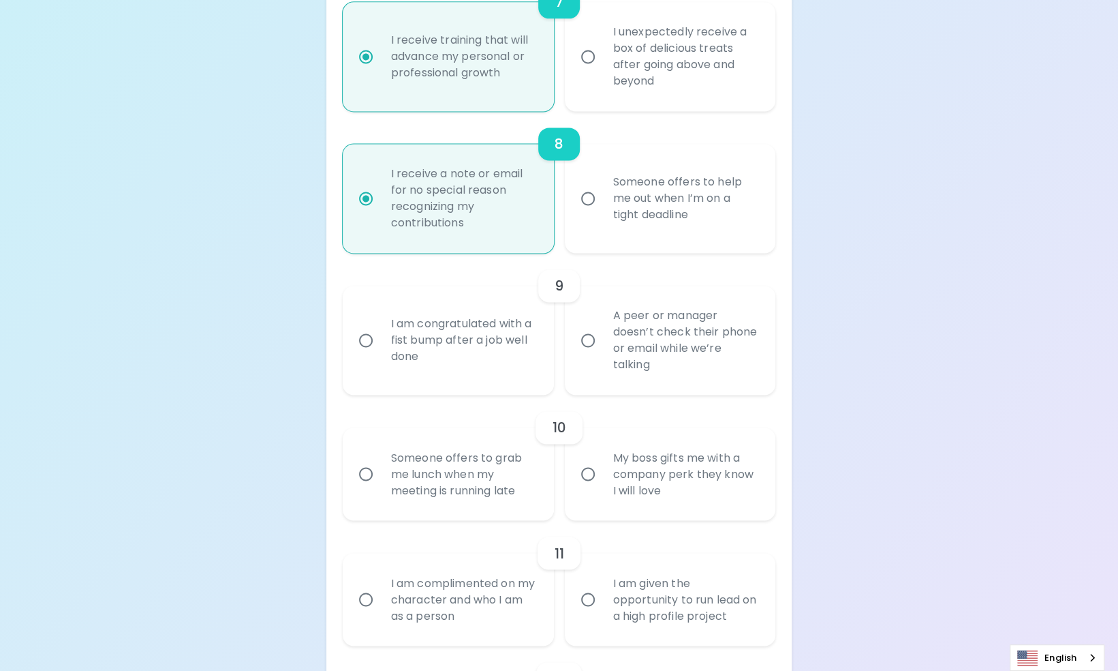
radio input "true"
click at [613, 233] on div "Someone offers to help me out when I’m on a tight deadline" at bounding box center [685, 198] width 166 height 82
click at [602, 213] on input "Someone offers to help me out when I’m on a tight deadline" at bounding box center [588, 198] width 29 height 29
radio input "false"
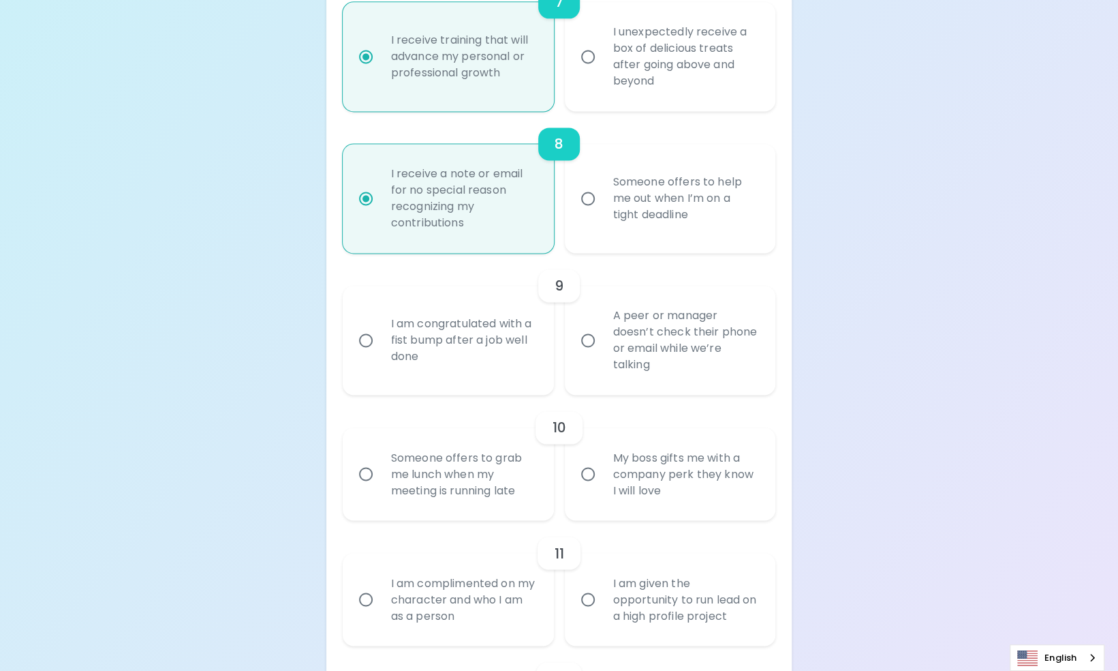
radio input "false"
radio input "true"
radio input "false"
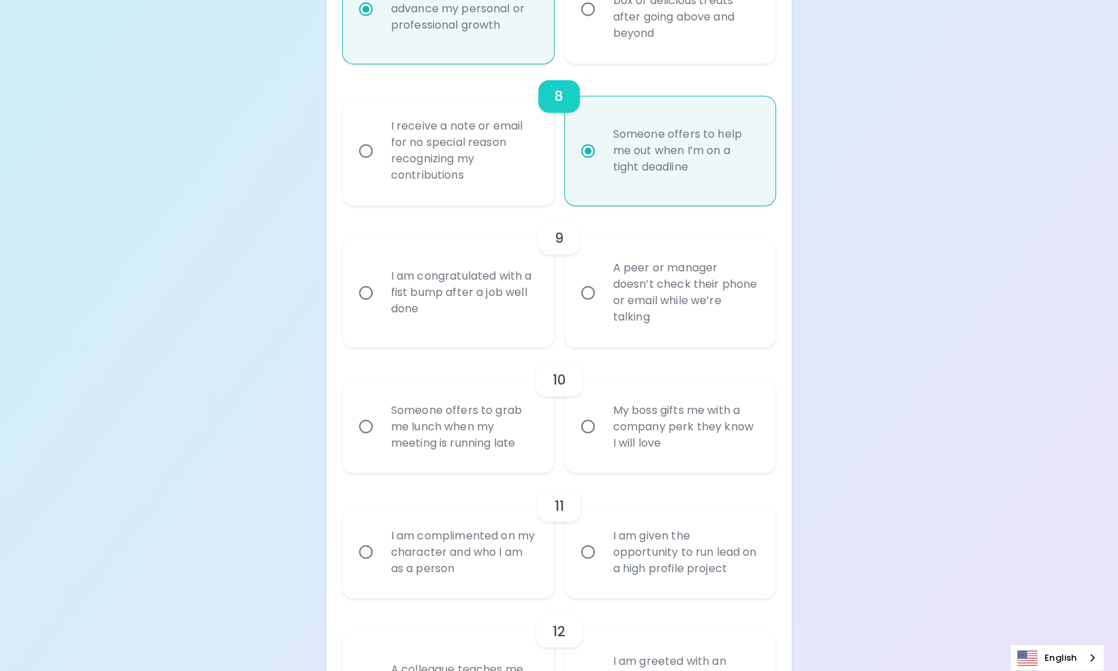
scroll to position [1287, 0]
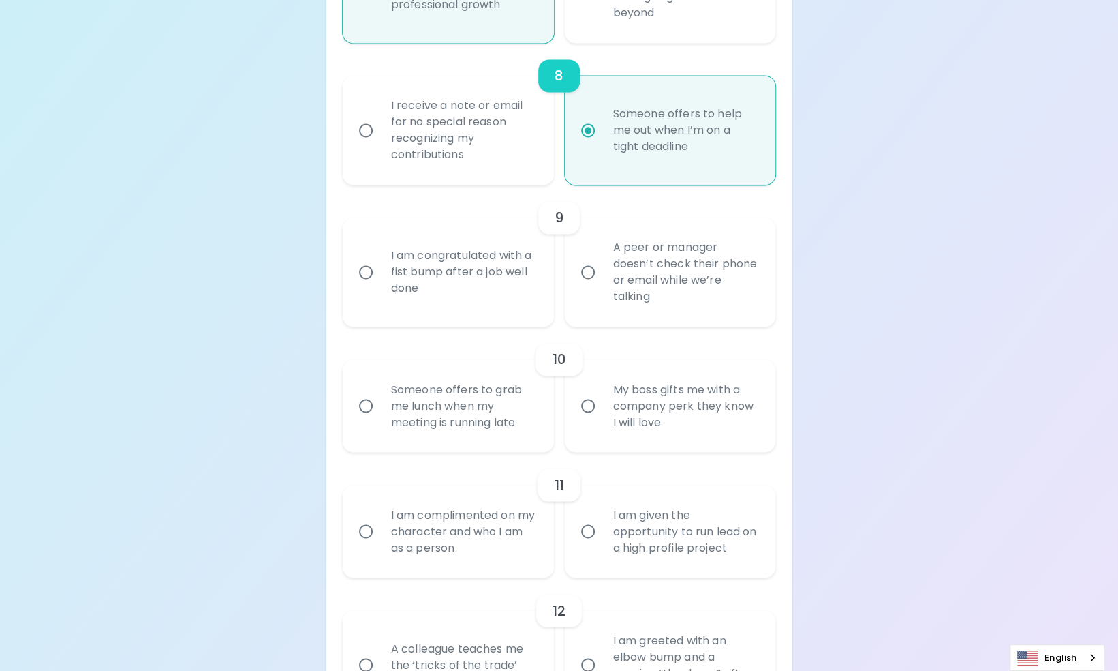
radio input "true"
click at [695, 307] on div "A peer or manager doesn’t check their phone or email while we’re talking" at bounding box center [685, 272] width 166 height 98
click at [602, 286] on input "A peer or manager doesn’t check their phone or email while we’re talking" at bounding box center [588, 272] width 29 height 29
radio input "false"
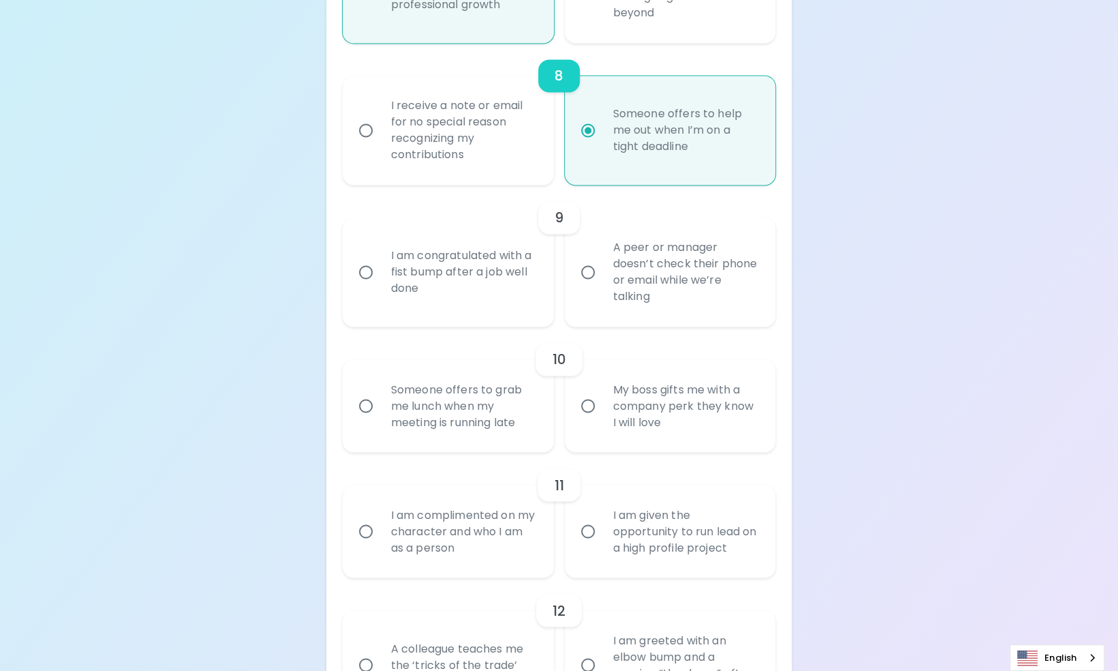
radio input "false"
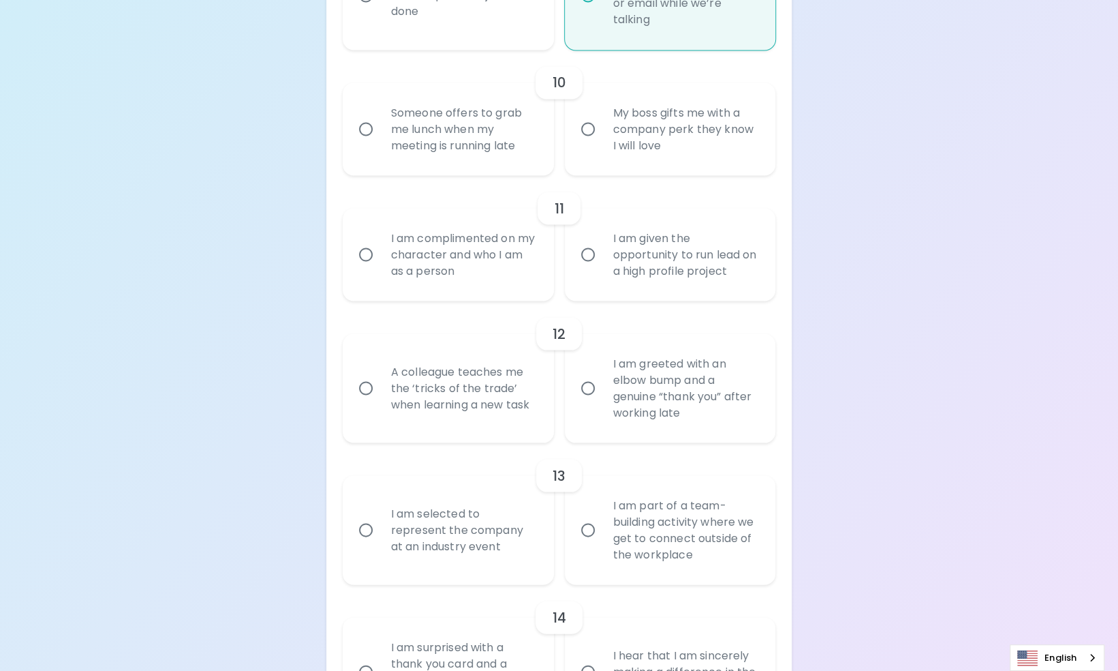
scroll to position [1518, 0]
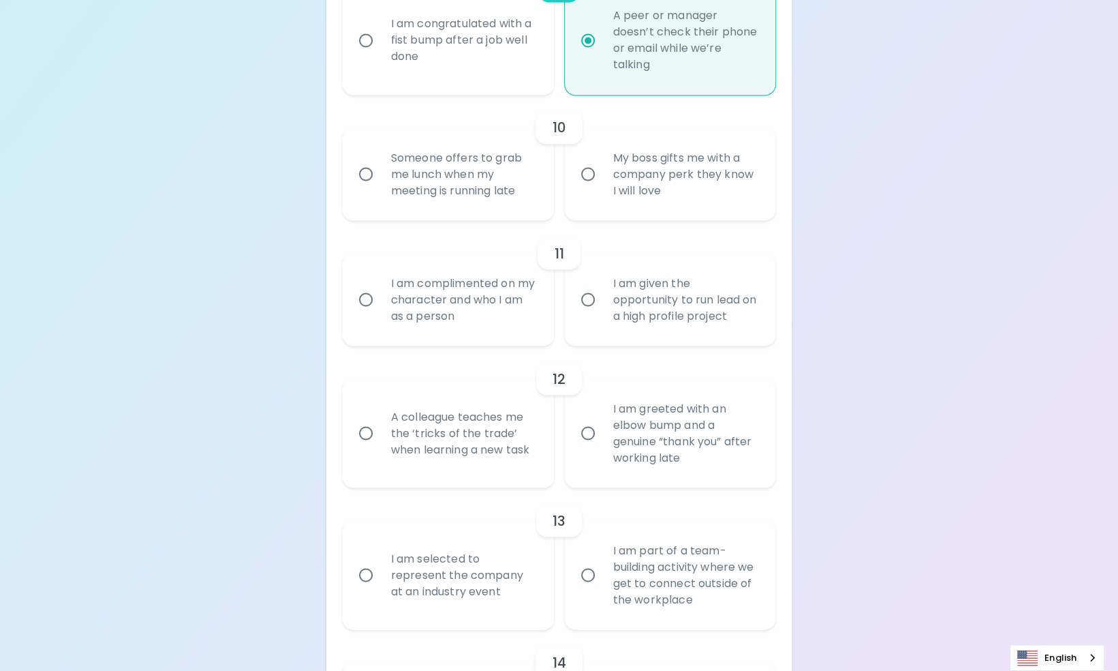
radio input "true"
click at [447, 215] on div "Someone offers to grab me lunch when my meeting is running late" at bounding box center [463, 174] width 166 height 82
click at [380, 188] on input "Someone offers to grab me lunch when my meeting is running late" at bounding box center [366, 173] width 29 height 29
radio input "false"
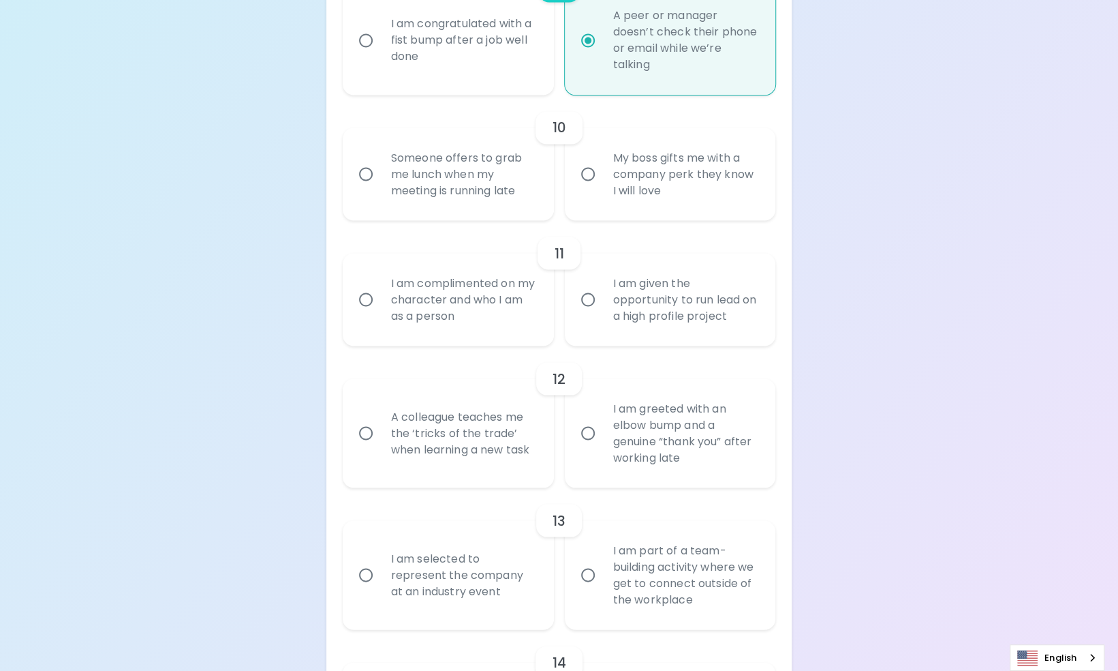
radio input "false"
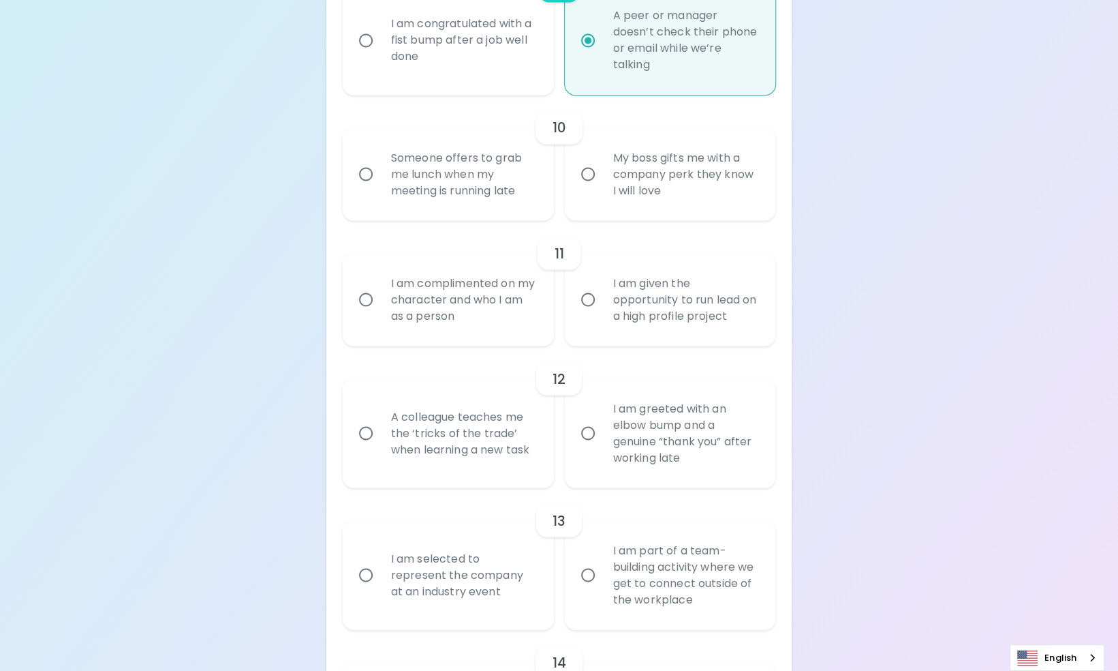
radio input "false"
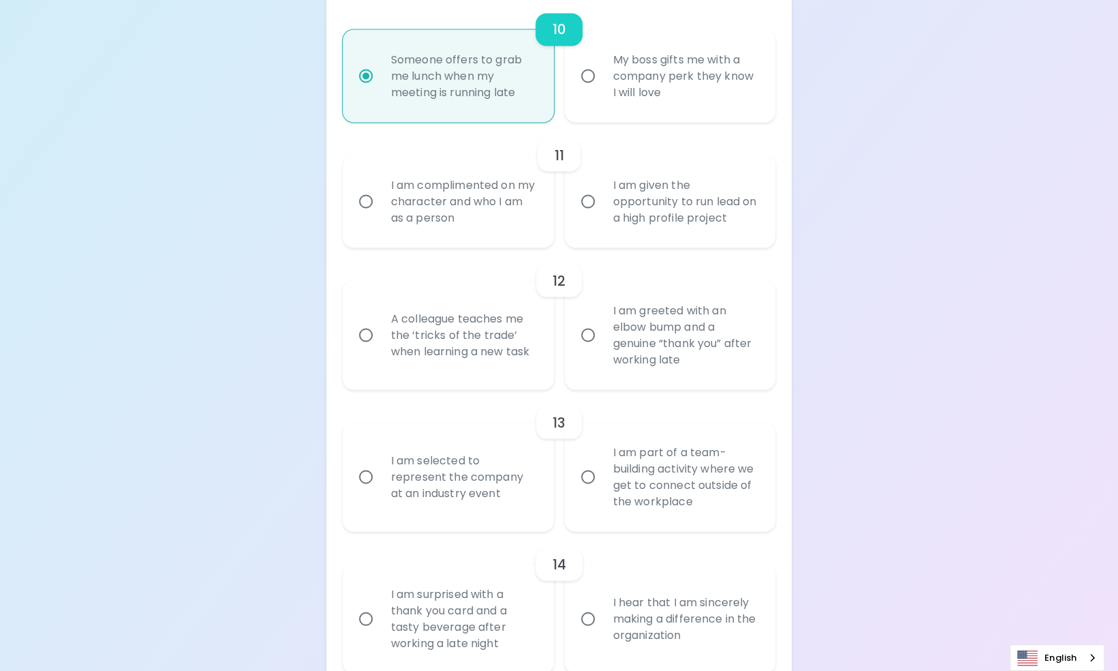
scroll to position [1627, 0]
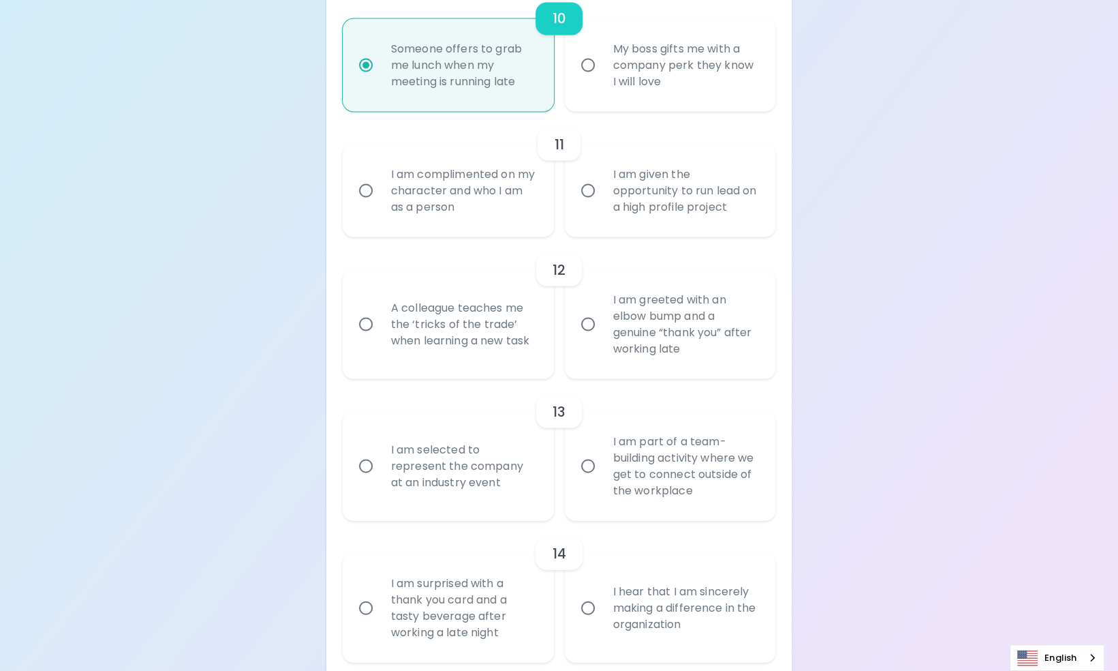
radio input "true"
click at [615, 231] on div "I am given the opportunity to run lead on a high profile project" at bounding box center [685, 190] width 166 height 82
click at [602, 204] on input "I am given the opportunity to run lead on a high profile project" at bounding box center [588, 190] width 29 height 29
radio input "false"
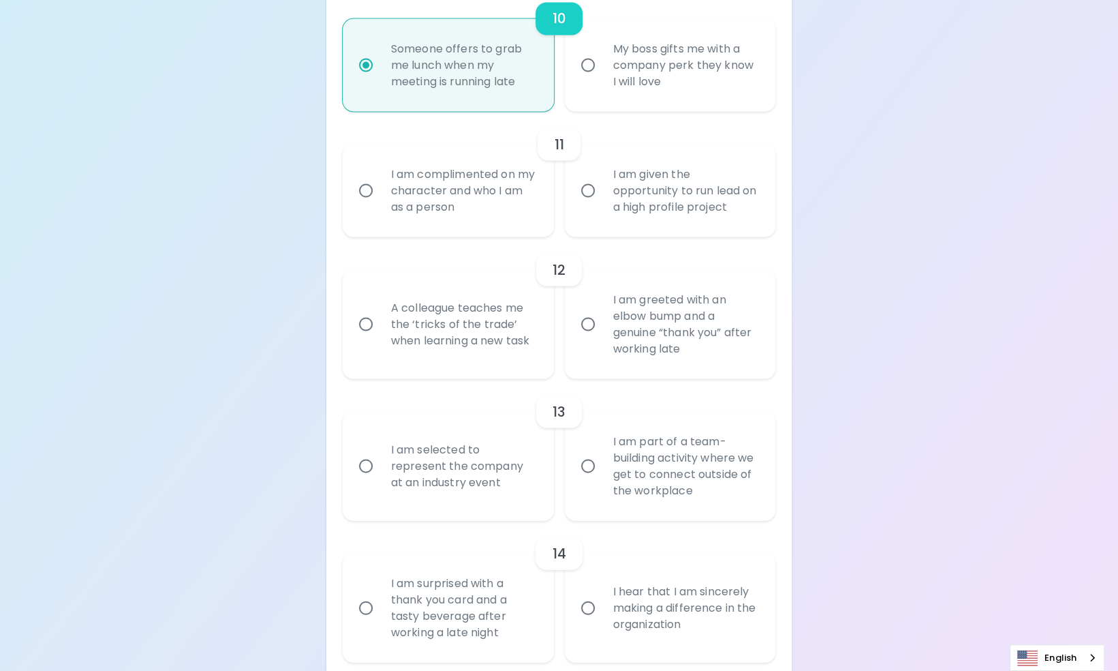
radio input "false"
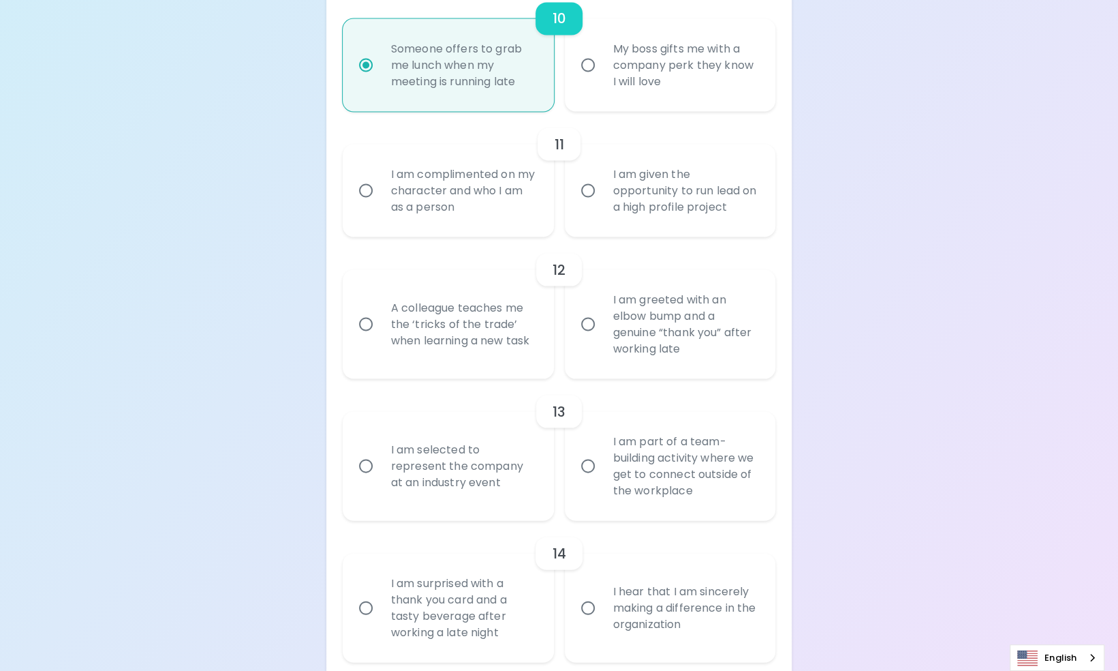
radio input "false"
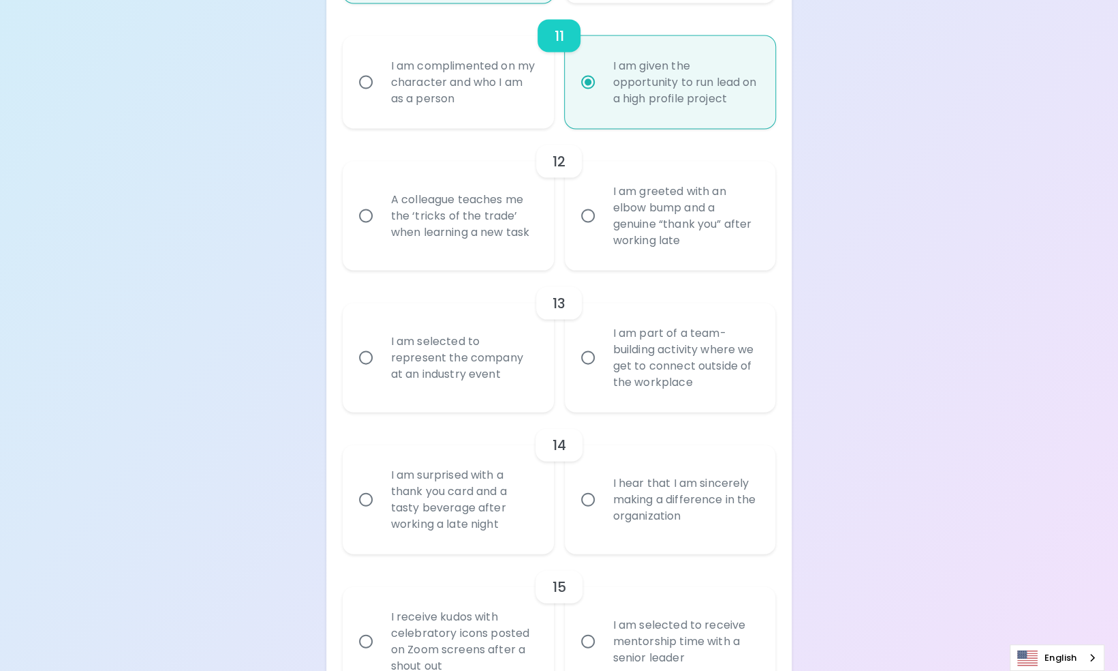
scroll to position [1736, 0]
radio input "true"
click at [489, 256] on div "A colleague teaches me the ‘tricks of the trade’ when learning a new task" at bounding box center [463, 215] width 166 height 82
click at [380, 229] on input "A colleague teaches me the ‘tricks of the trade’ when learning a new task" at bounding box center [366, 214] width 29 height 29
radio input "false"
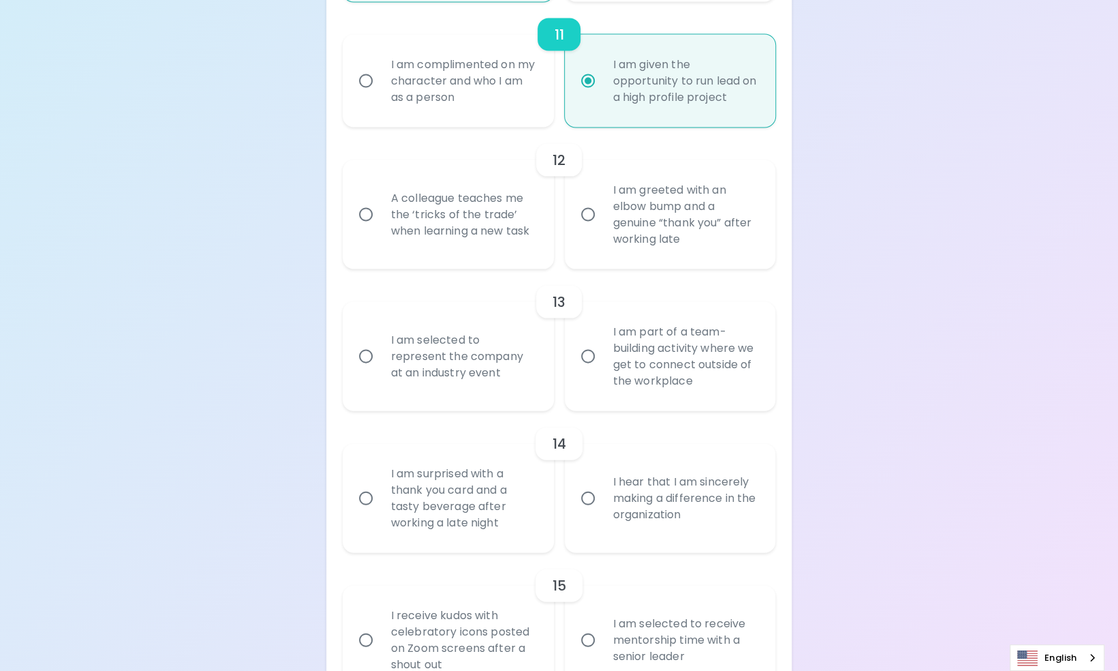
radio input "false"
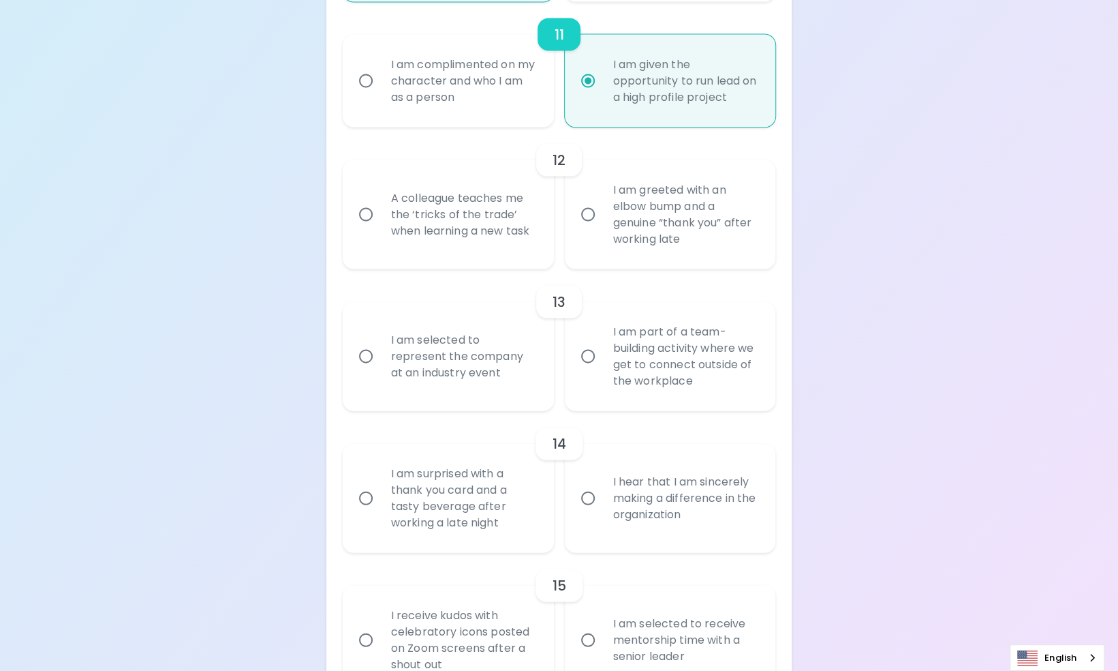
radio input "false"
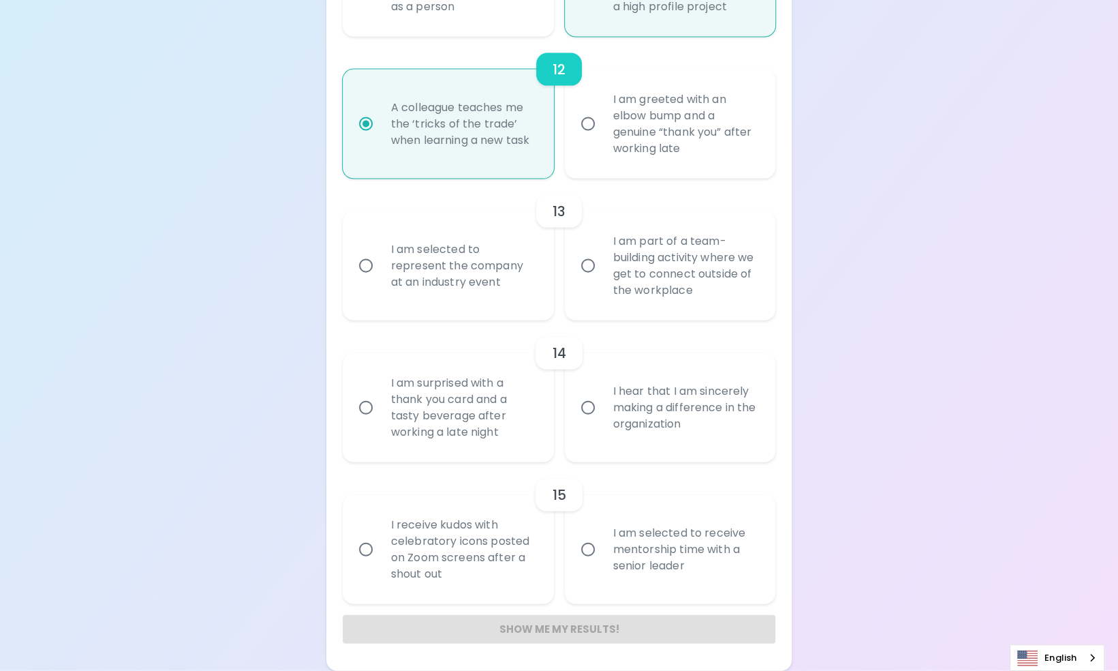
scroll to position [1846, 0]
radio input "true"
click at [470, 289] on div "I am selected to represent the company at an industry event" at bounding box center [463, 266] width 166 height 82
click at [380, 280] on input "I am selected to represent the company at an industry event" at bounding box center [366, 265] width 29 height 29
radio input "false"
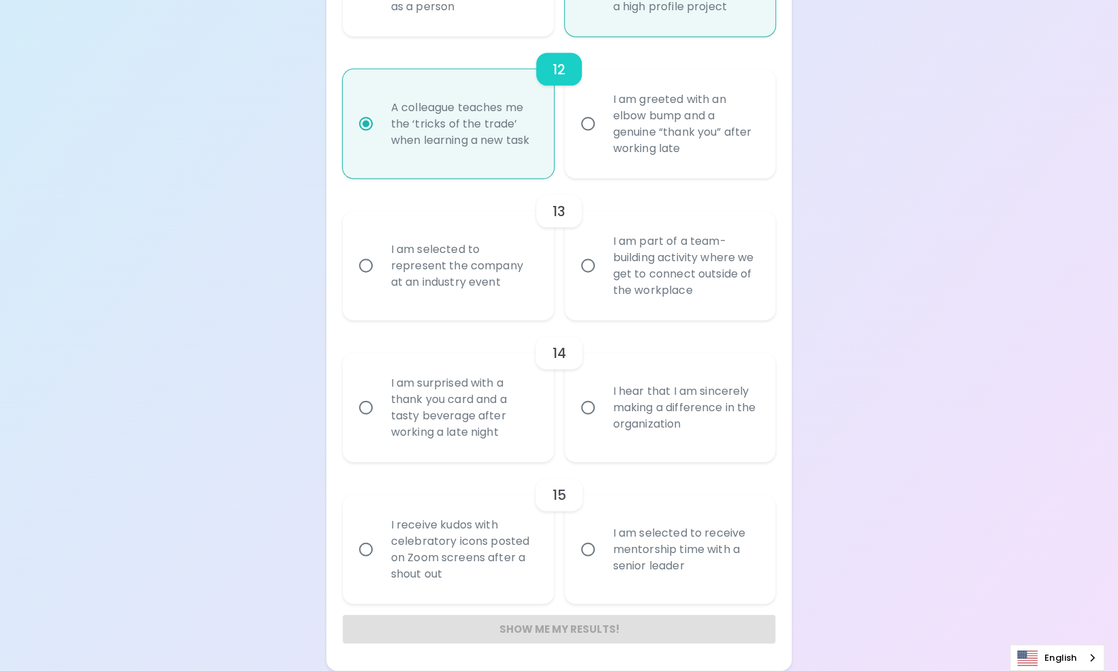
radio input "false"
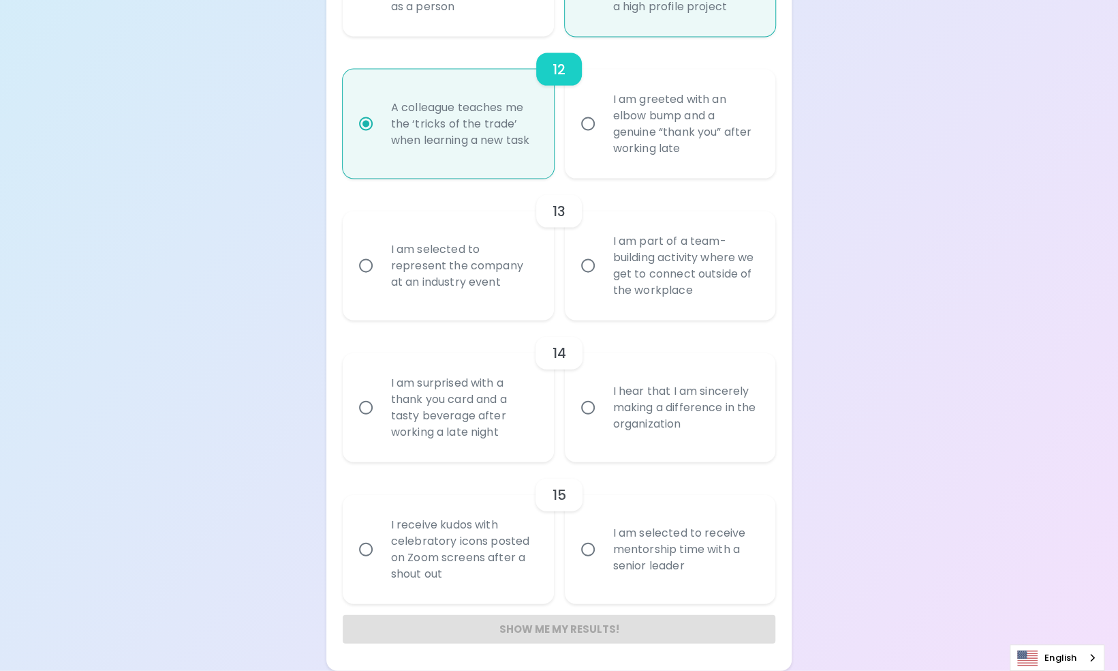
radio input "false"
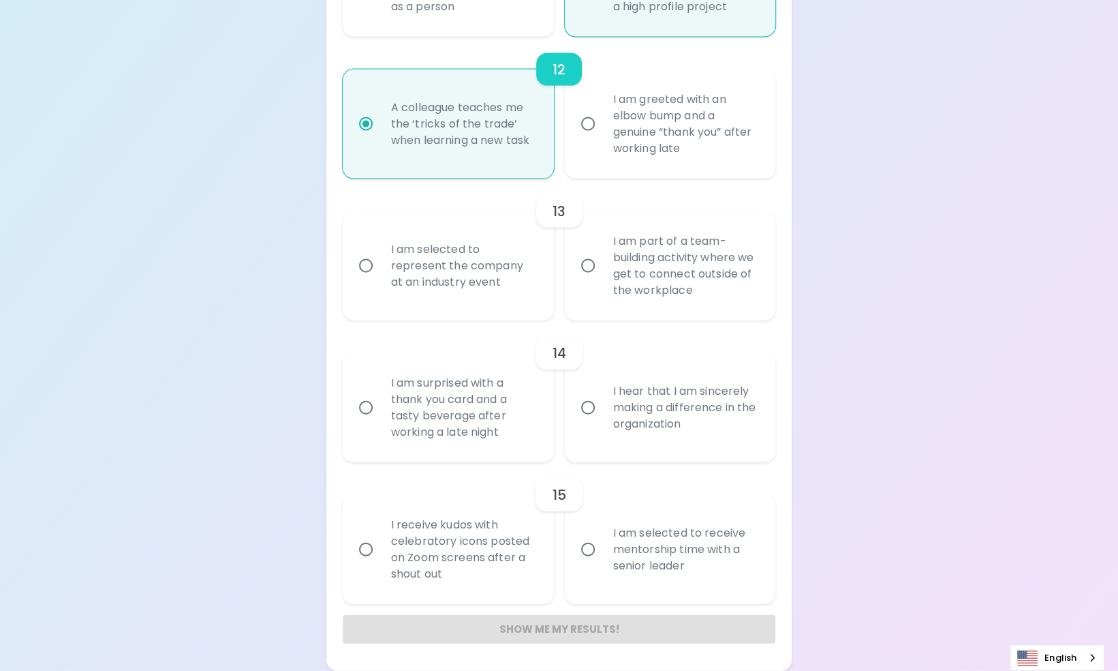
scroll to position [1859, 0]
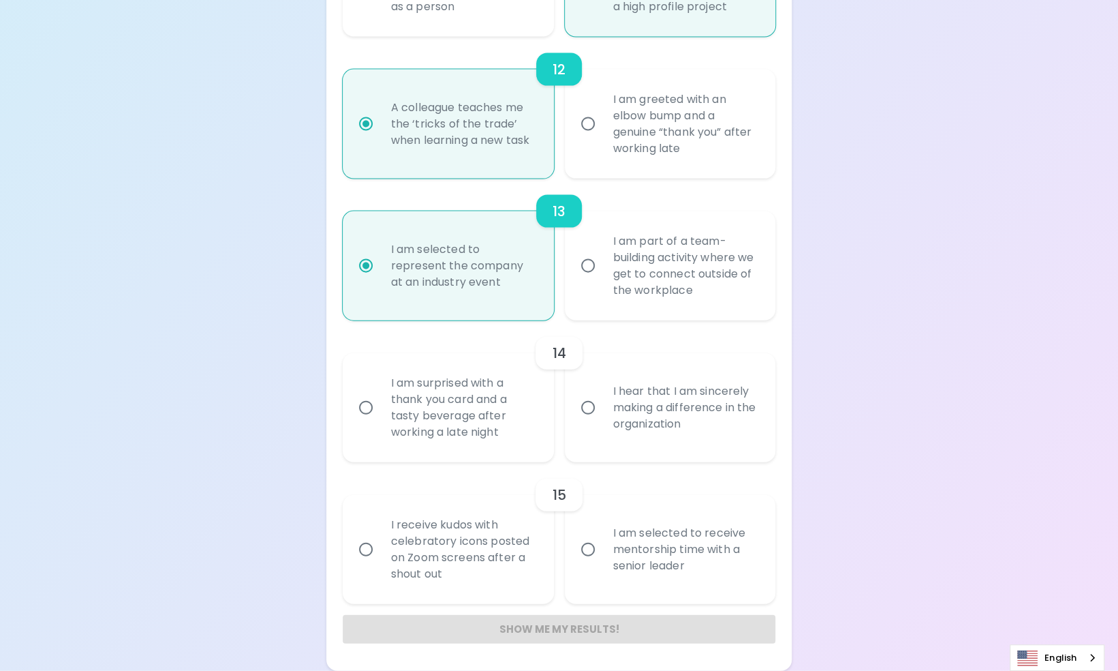
radio input "true"
click at [606, 273] on div "I am part of a team-building activity where we get to connect outside of the wo…" at bounding box center [685, 266] width 166 height 98
click at [602, 273] on input "I am part of a team-building activity where we get to connect outside of the wo…" at bounding box center [588, 265] width 29 height 29
radio input "false"
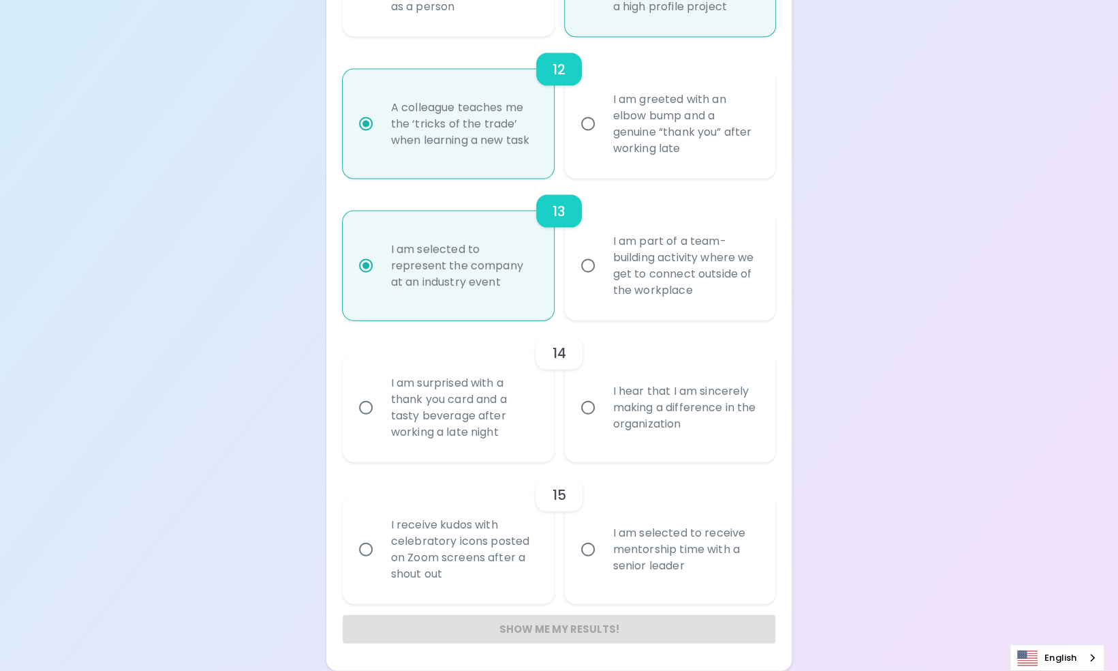
radio input "false"
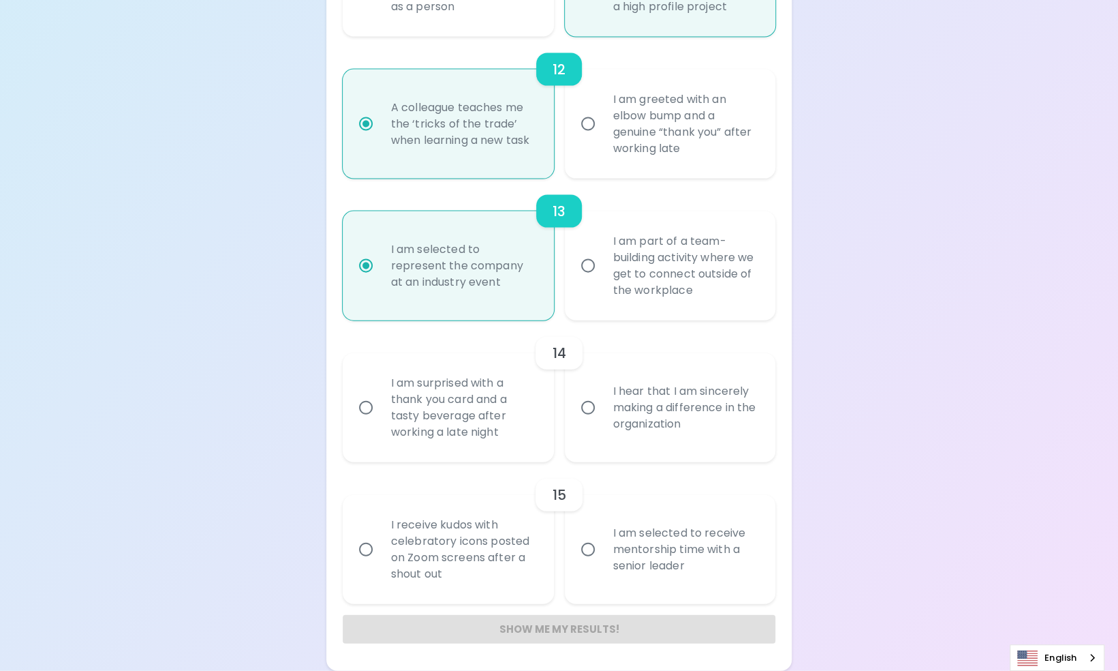
radio input "false"
radio input "true"
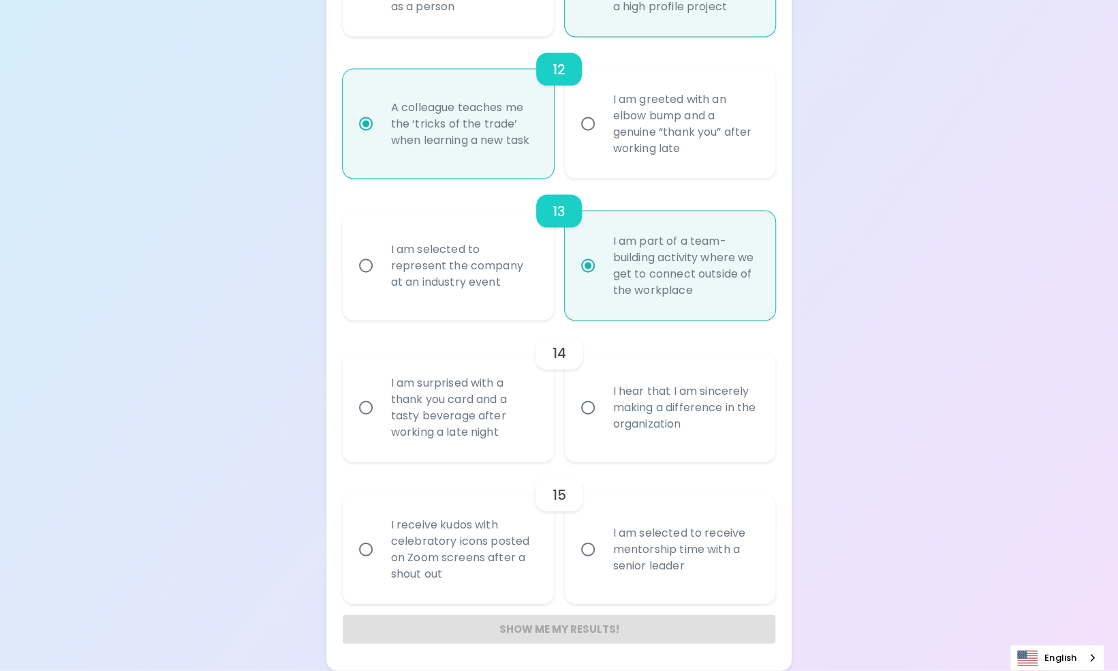
radio input "true"
click at [598, 416] on input "I hear that I am sincerely making a difference in the organization" at bounding box center [588, 407] width 29 height 29
radio input "false"
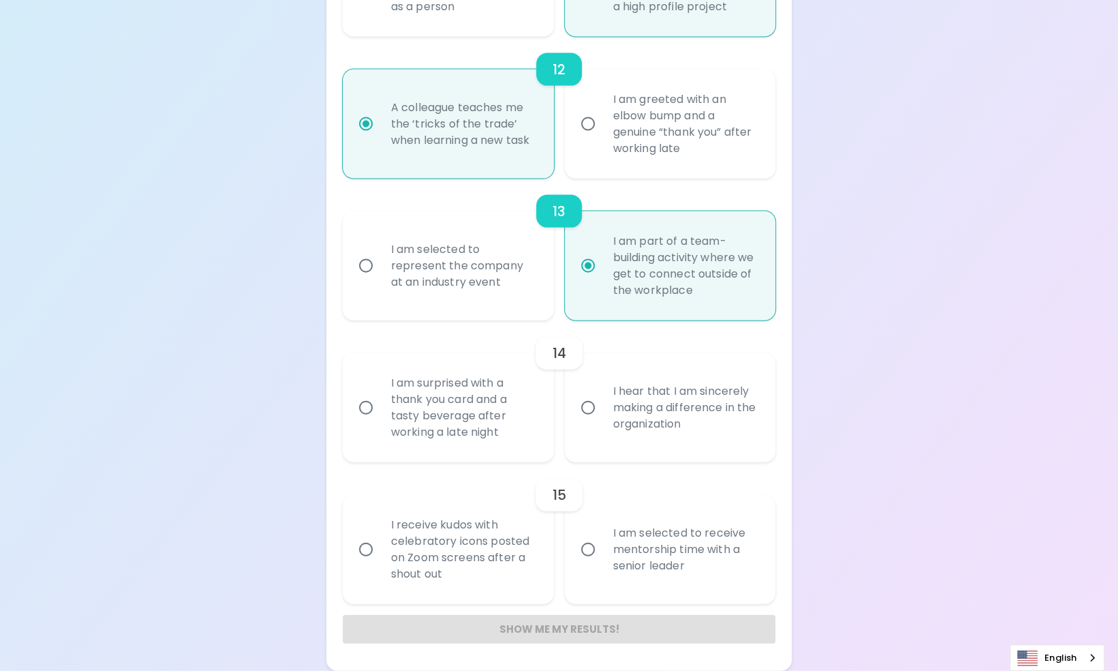
radio input "false"
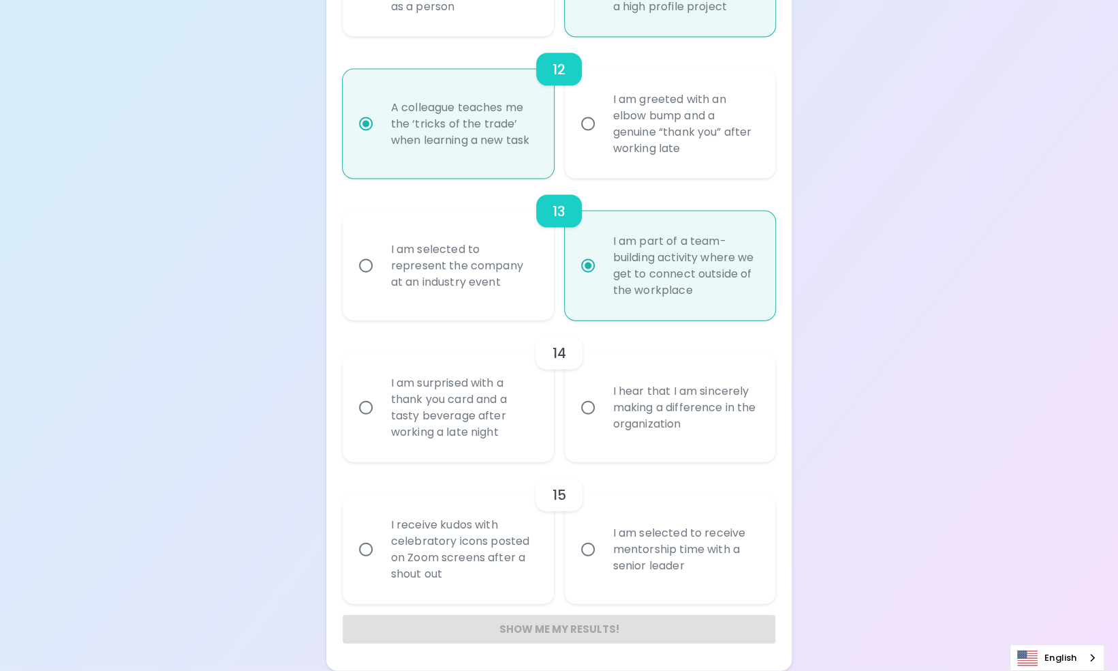
radio input "false"
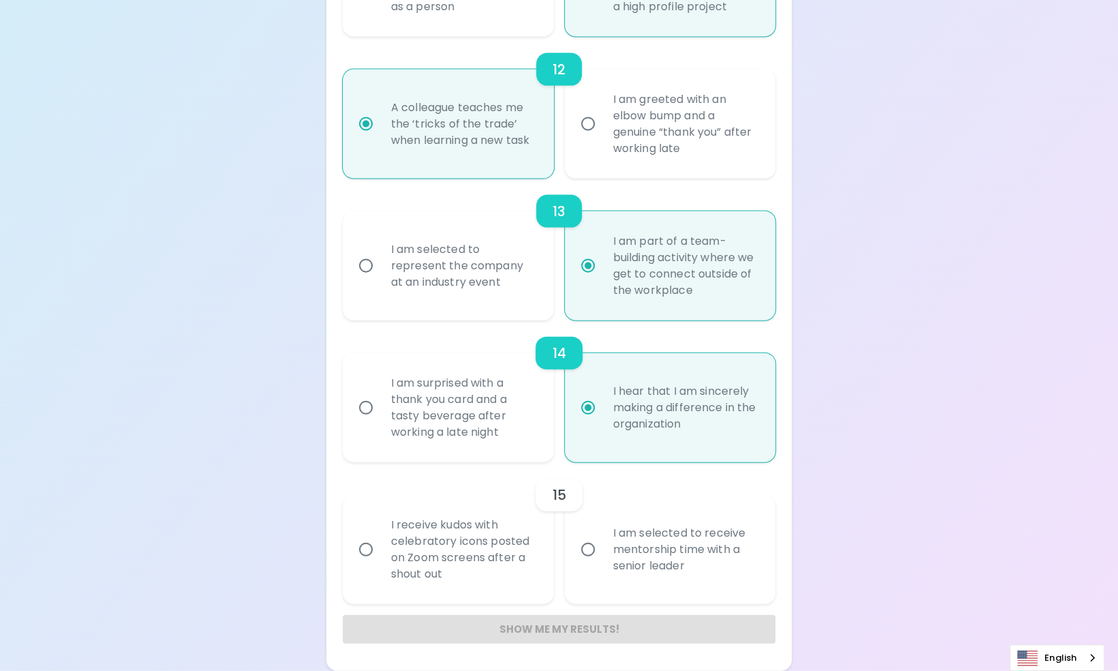
radio input "true"
click at [630, 549] on div "I am selected to receive mentorship time with a senior leader" at bounding box center [685, 549] width 166 height 82
click at [602, 549] on input "I am selected to receive mentorship time with a senior leader" at bounding box center [588, 549] width 29 height 29
radio input "false"
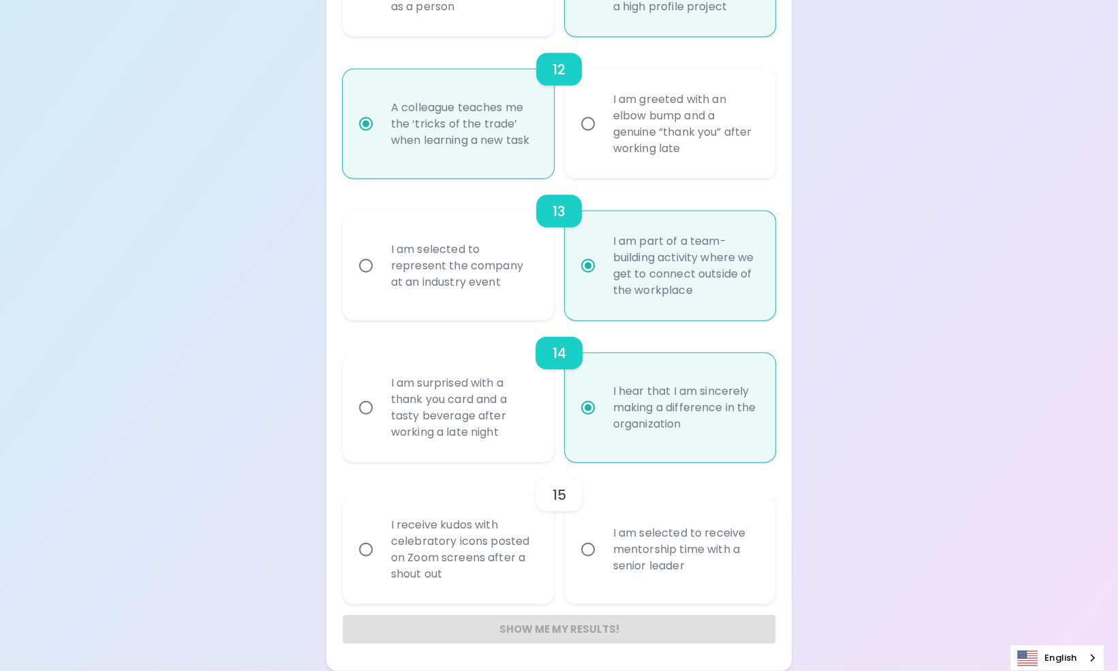
radio input "false"
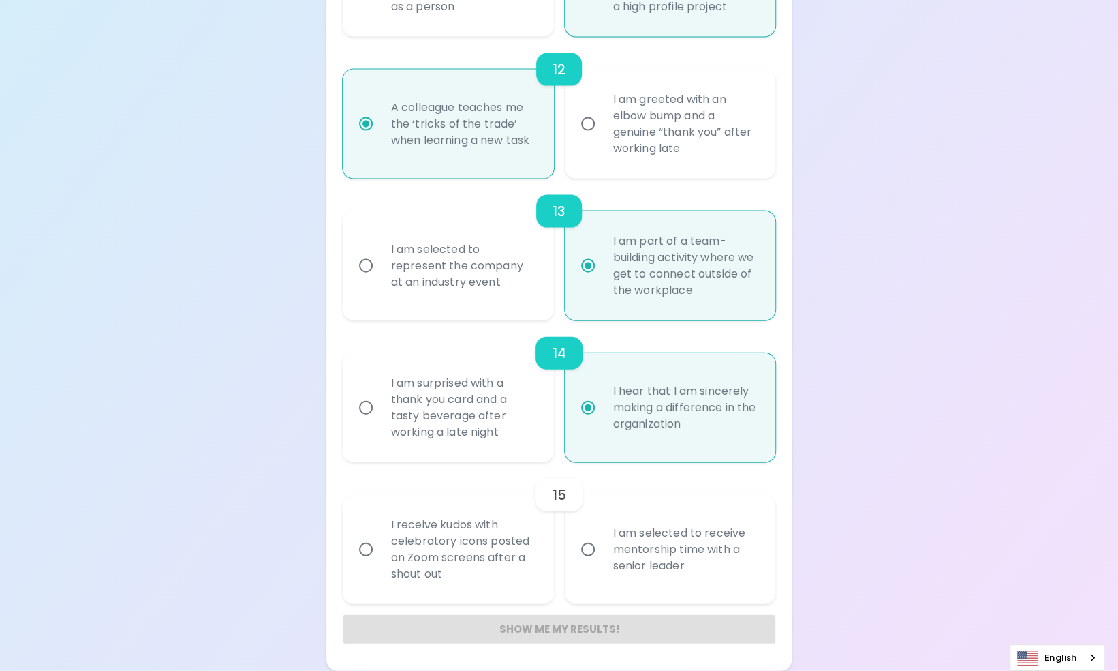
radio input "false"
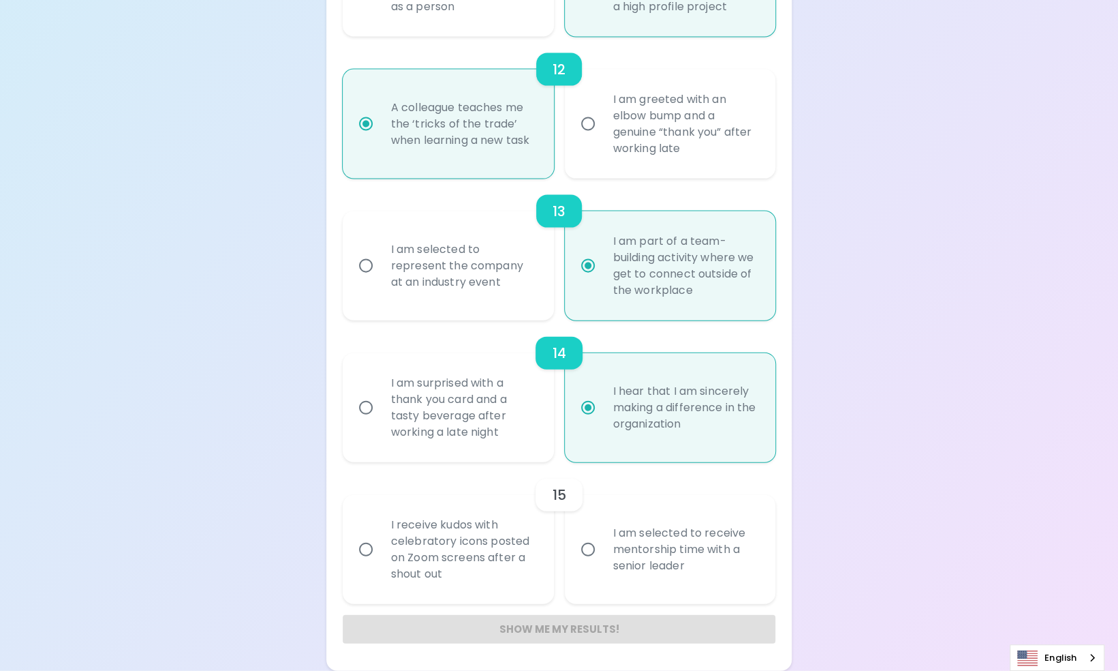
radio input "false"
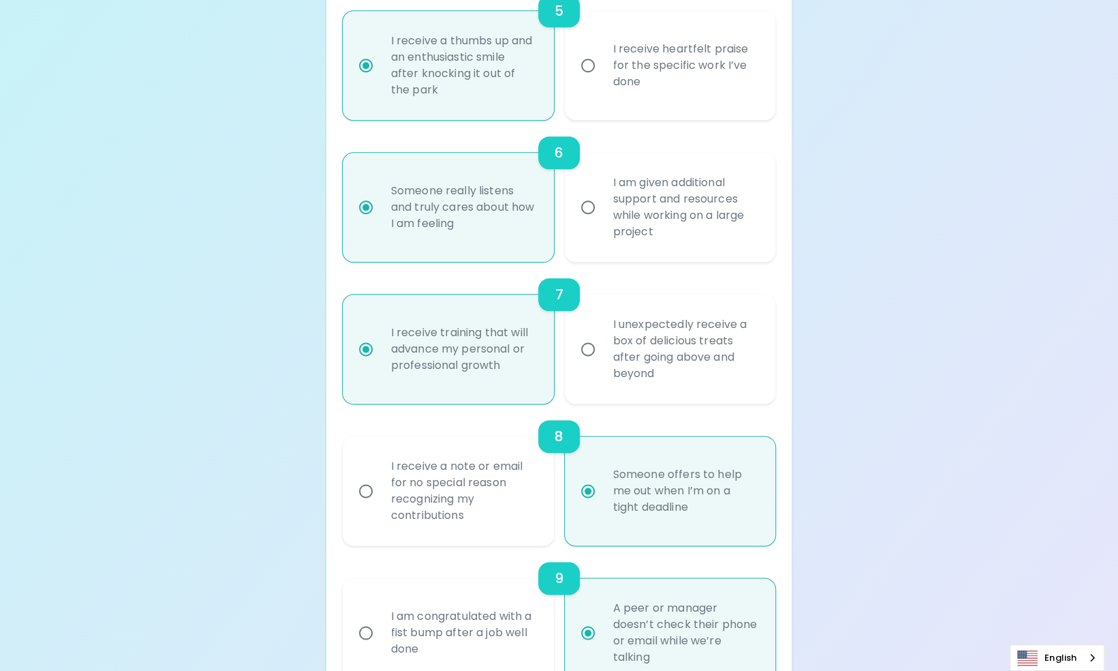
scroll to position [769, 0]
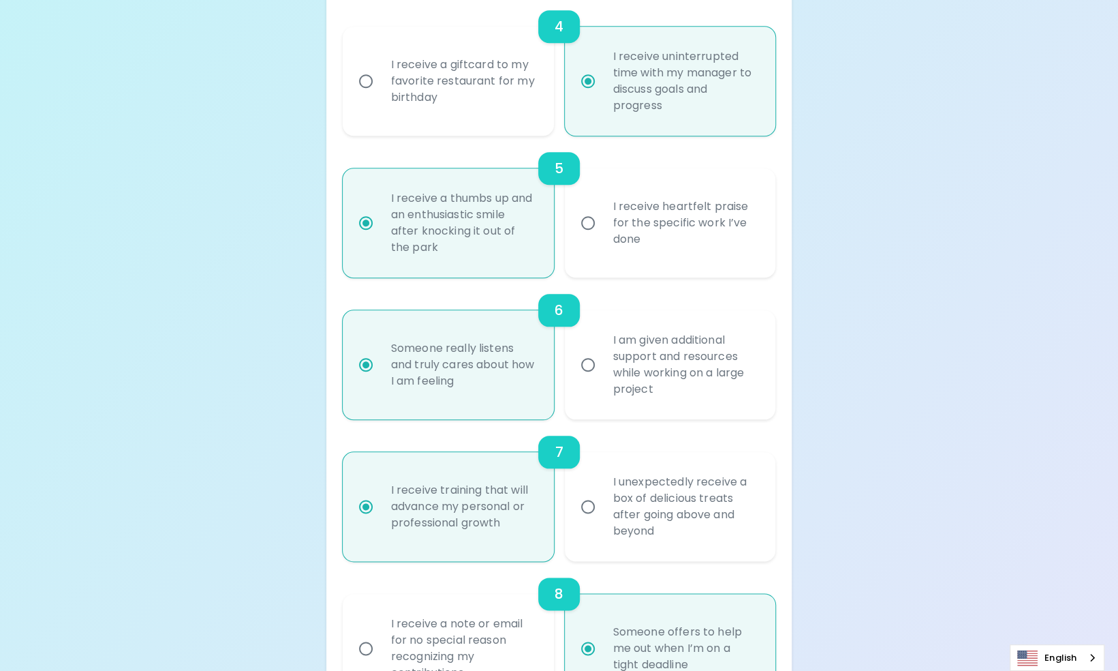
radio input "true"
click at [654, 414] on div "I am given additional support and resources while working on a large project" at bounding box center [685, 365] width 166 height 98
click at [602, 379] on input "I am given additional support and resources while working on a large project" at bounding box center [588, 364] width 29 height 29
radio input "false"
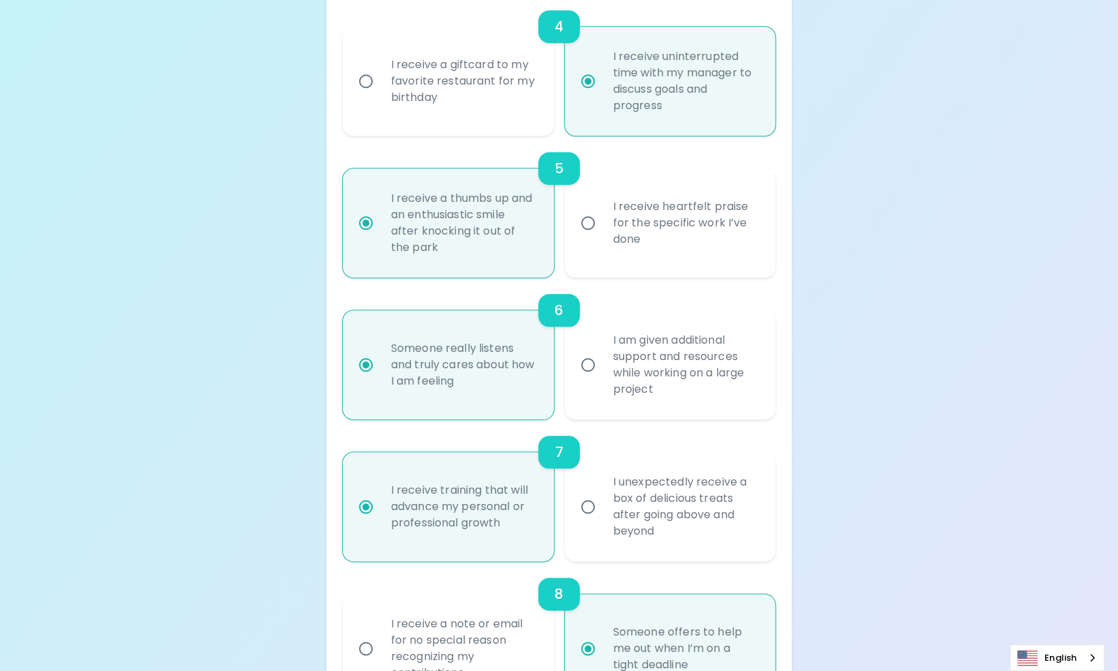
radio input "false"
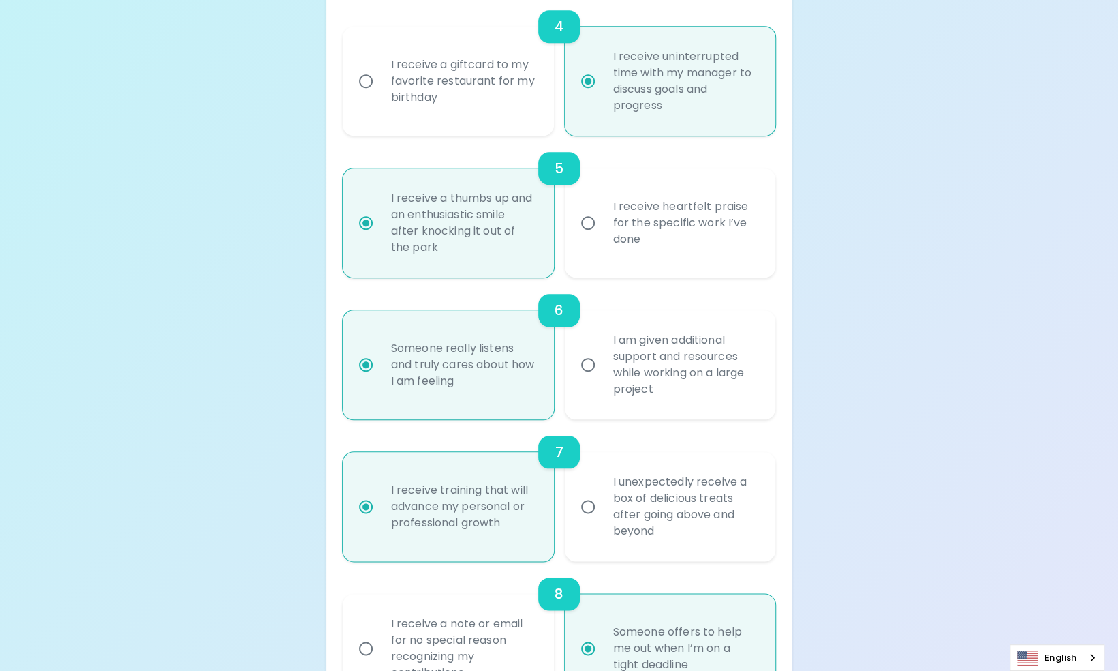
radio input "false"
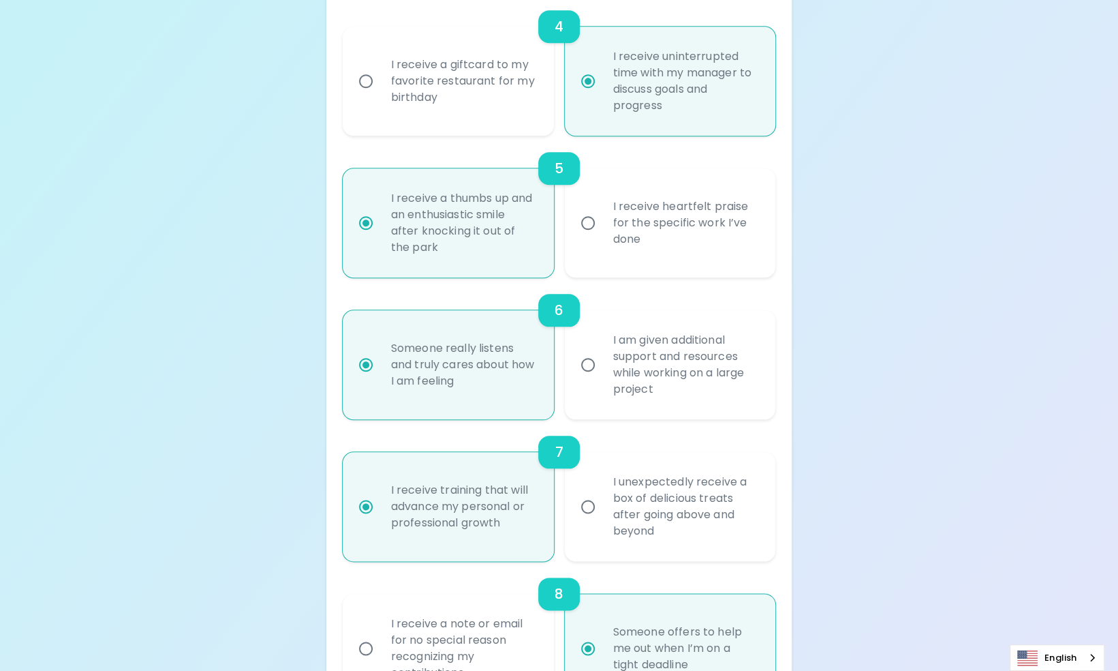
radio input "false"
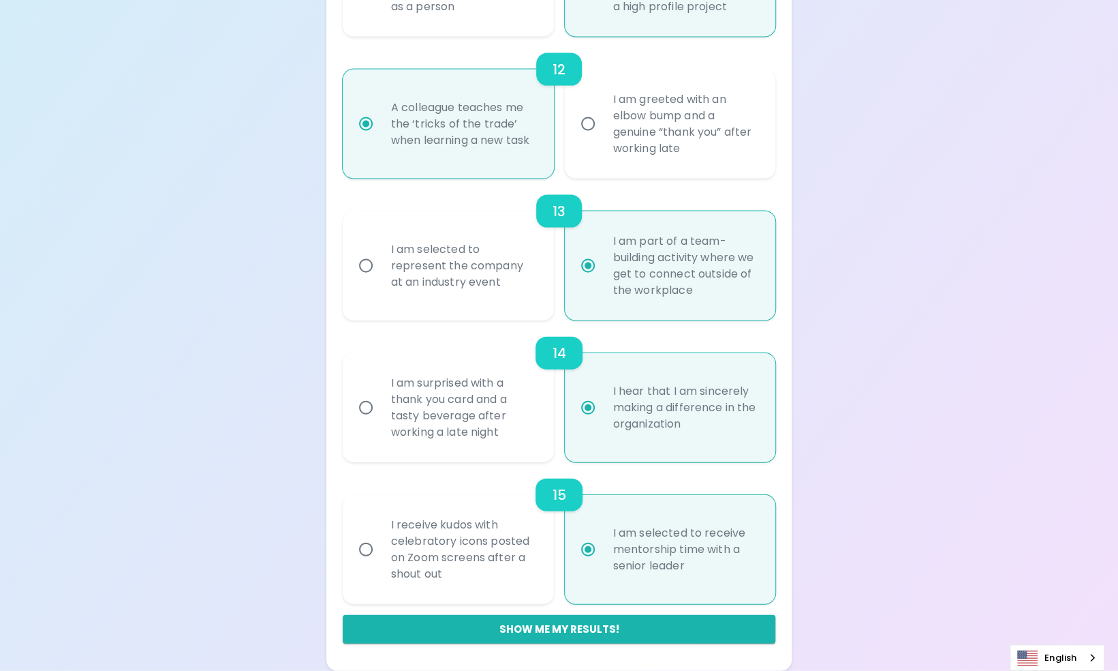
scroll to position [1859, 0]
radio input "true"
click at [577, 626] on button "Show me my results!" at bounding box center [559, 629] width 433 height 29
radio input "false"
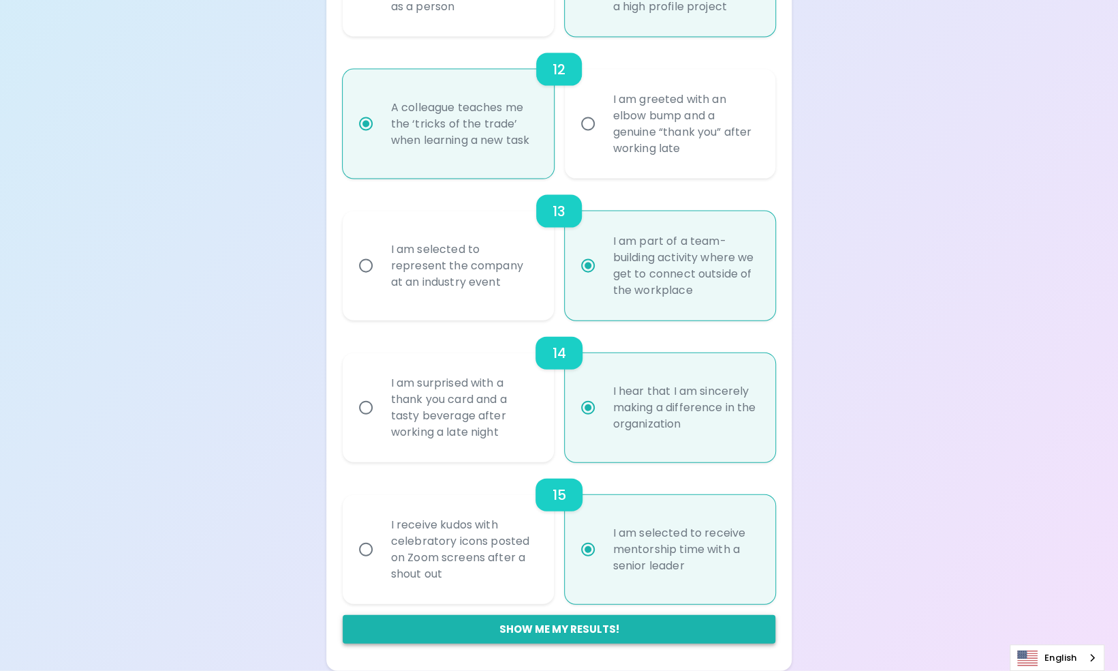
radio input "false"
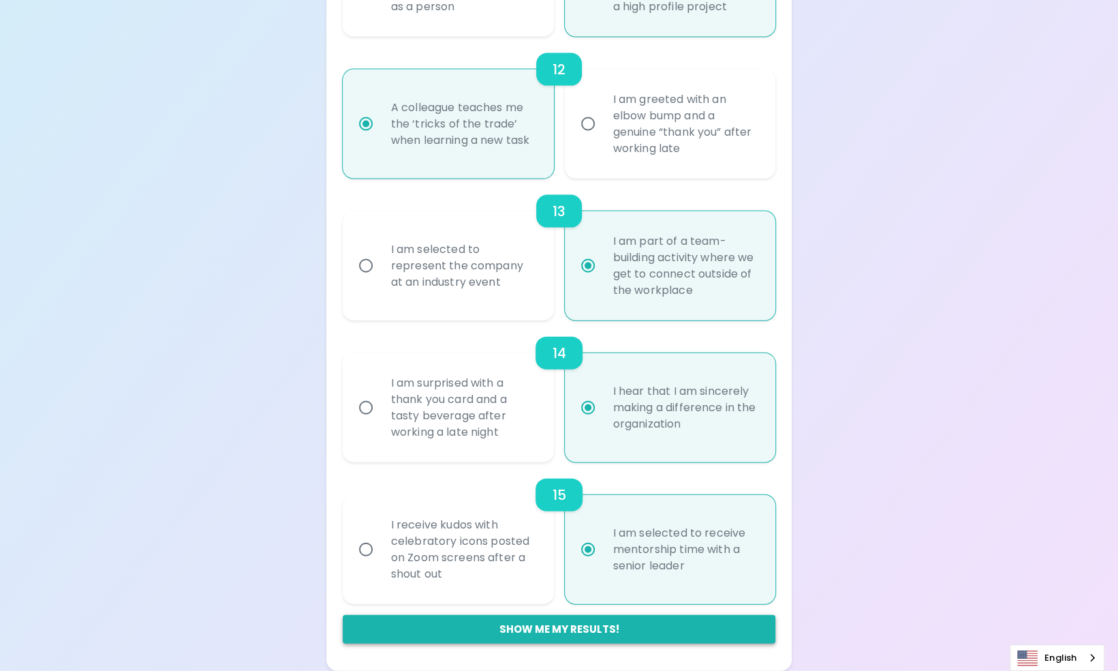
radio input "false"
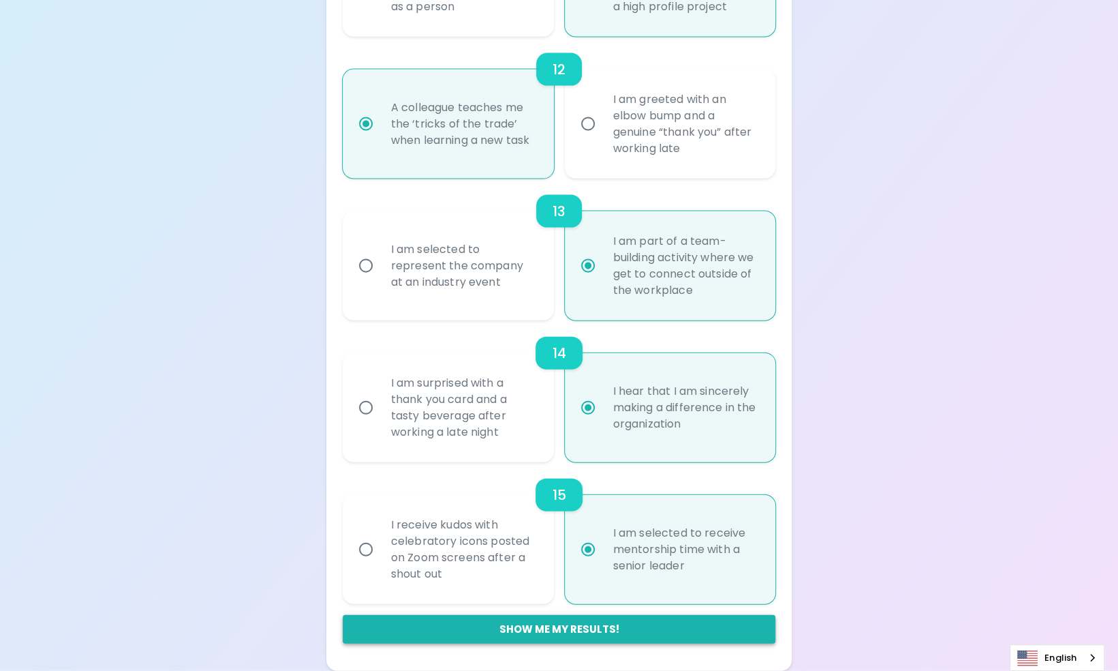
radio input "false"
radio input "true"
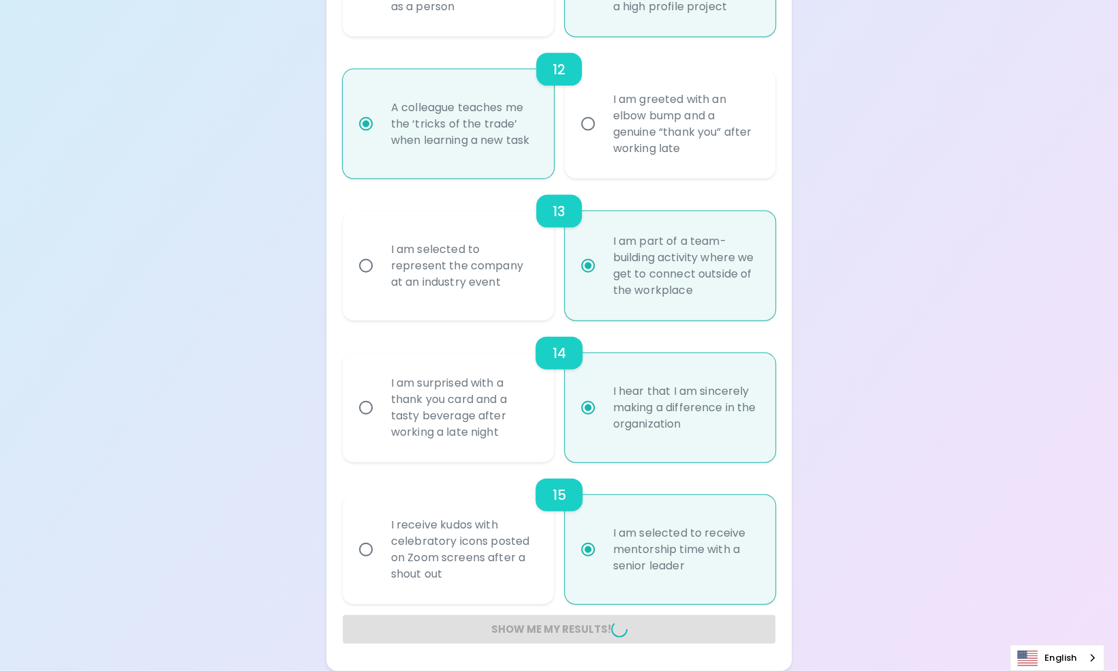
radio input "false"
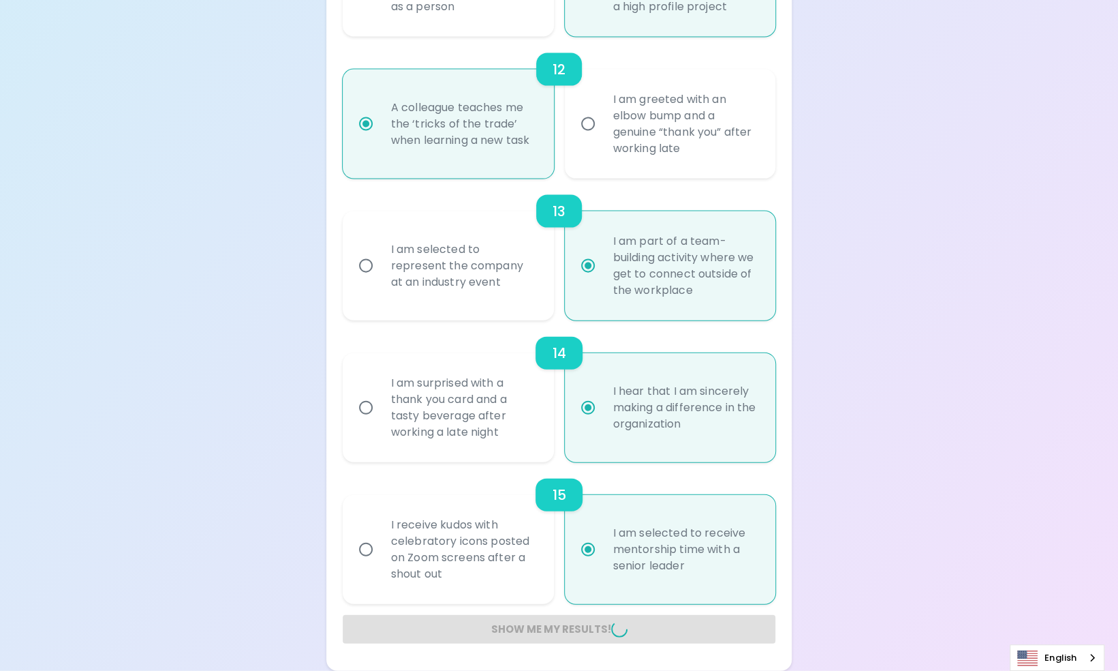
radio input "false"
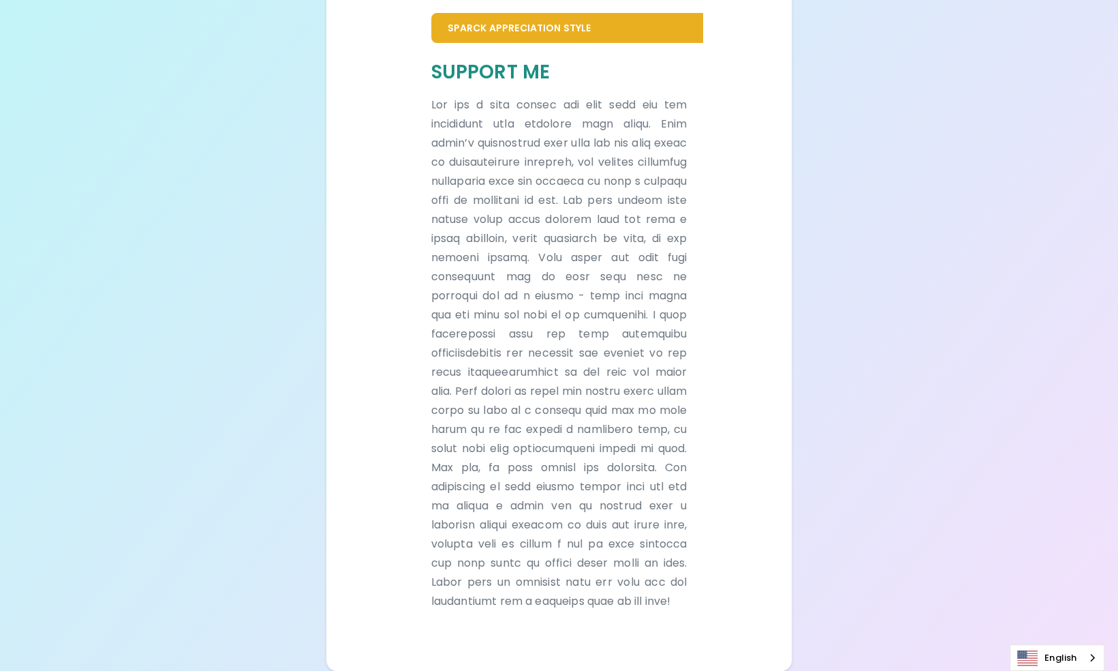
scroll to position [349, 0]
